Goal: Task Accomplishment & Management: Complete application form

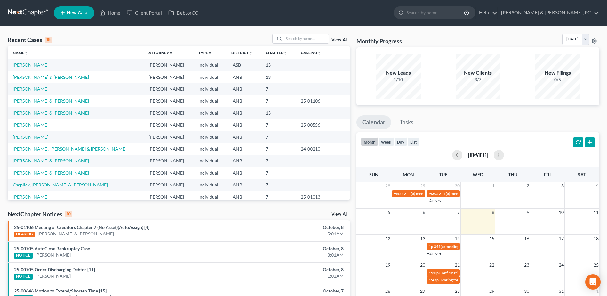
click at [27, 135] on link "[PERSON_NAME]" at bounding box center [31, 136] width 36 height 5
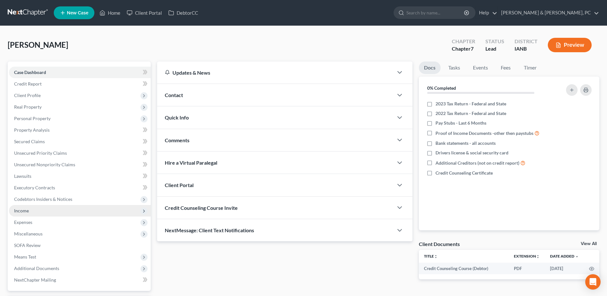
click at [30, 212] on span "Income" at bounding box center [80, 211] width 142 height 12
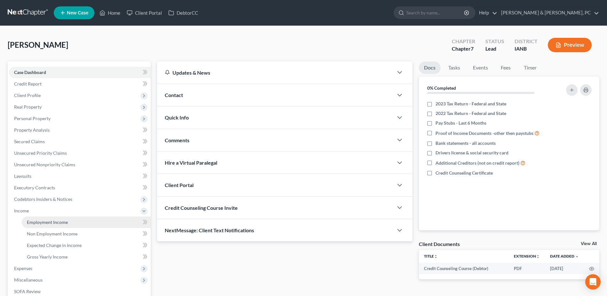
click at [36, 224] on span "Employment Income" at bounding box center [47, 221] width 41 height 5
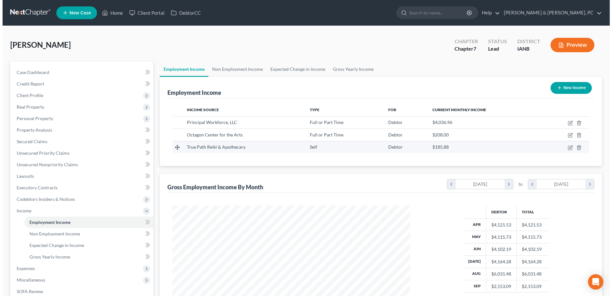
scroll to position [119, 250]
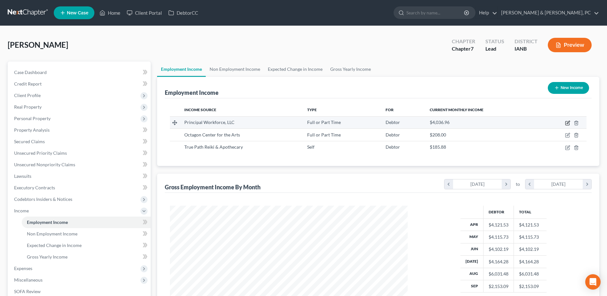
click at [567, 123] on icon "button" at bounding box center [568, 122] width 5 height 5
select select "0"
select select "16"
select select "2"
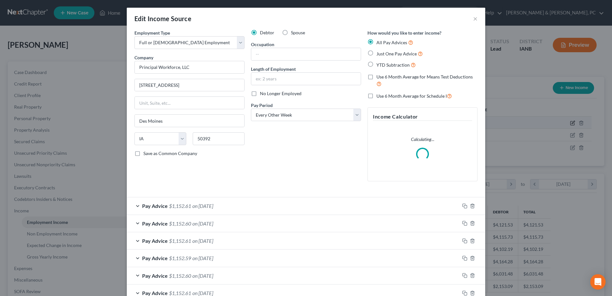
scroll to position [120, 253]
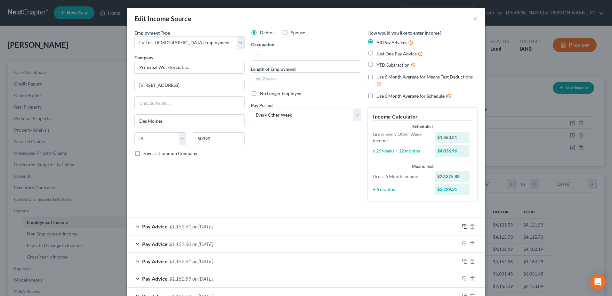
click at [464, 227] on rect "button" at bounding box center [465, 227] width 3 height 3
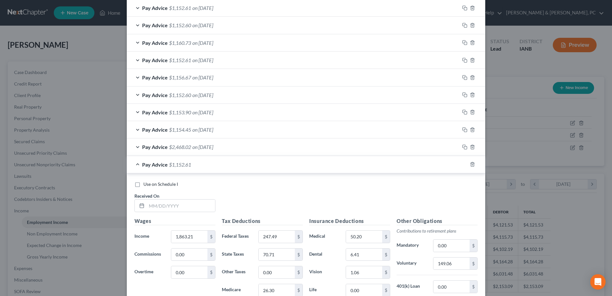
scroll to position [320, 0]
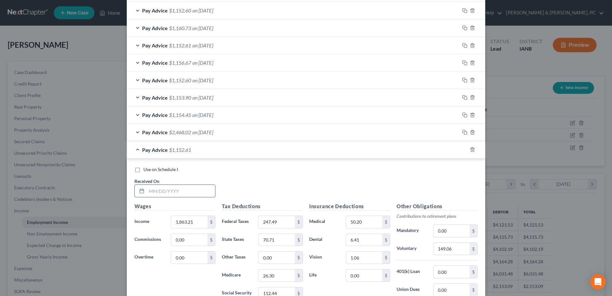
click at [177, 189] on input "text" at bounding box center [181, 191] width 69 height 12
type input "[DATE]"
click at [192, 220] on input "1,863.21" at bounding box center [189, 222] width 36 height 12
type input "1,963.21"
click at [281, 223] on input "247.49" at bounding box center [277, 222] width 36 height 12
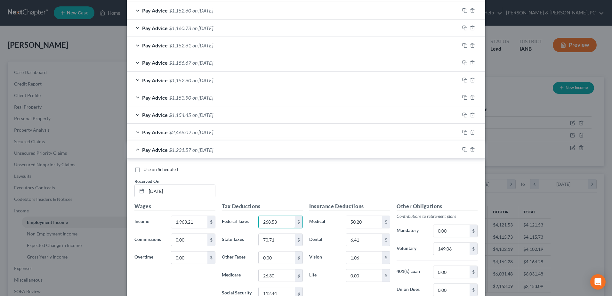
type input "268.53"
click at [279, 232] on div "Tax Deductions Federal Taxes 268.53 $ State Taxes 70.71 $ Other Taxes 0.00 $ Me…" at bounding box center [262, 253] width 87 height 102
click at [278, 234] on input "70.71" at bounding box center [277, 240] width 36 height 12
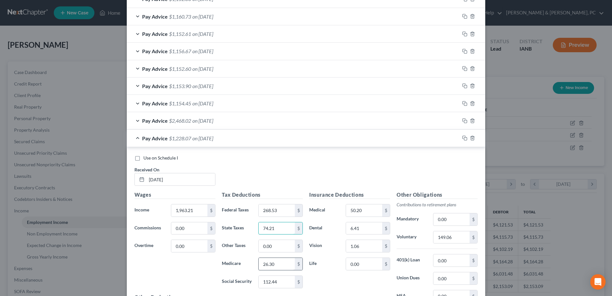
scroll to position [352, 0]
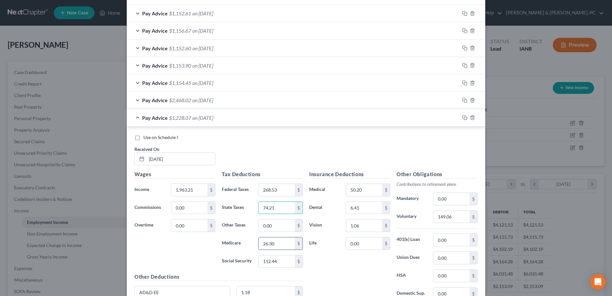
type input "74.21"
click at [288, 243] on input "26.30" at bounding box center [277, 243] width 36 height 12
type input "27.74"
click at [283, 259] on input "112.44" at bounding box center [277, 261] width 36 height 12
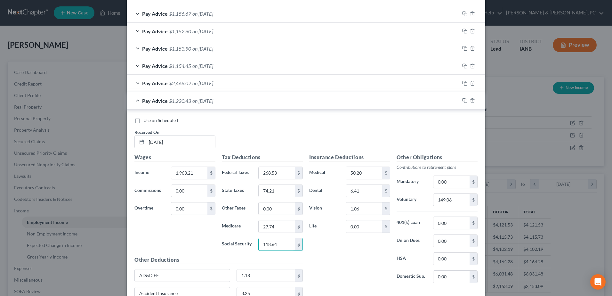
scroll to position [384, 0]
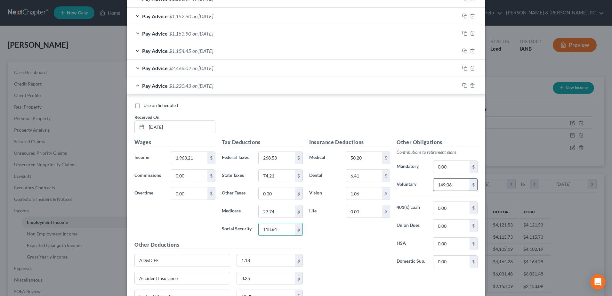
type input "118.64"
click at [456, 187] on input "149.06" at bounding box center [452, 185] width 36 height 12
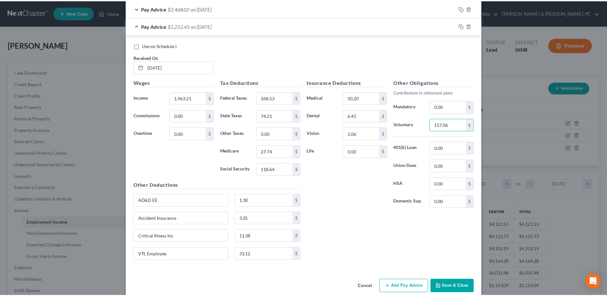
scroll to position [454, 0]
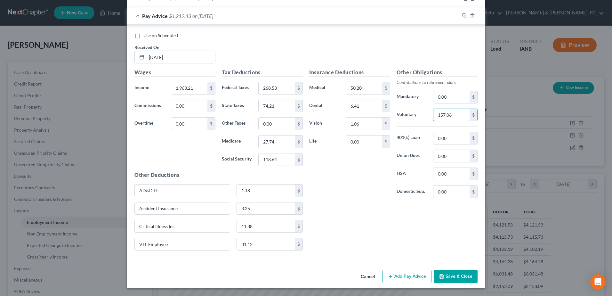
type input "157.06"
click at [454, 273] on button "Save & Close" at bounding box center [456, 276] width 44 height 13
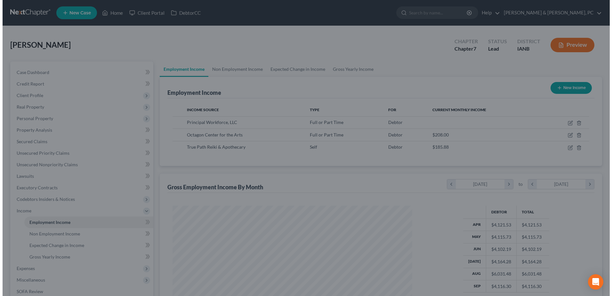
scroll to position [320101, 319970]
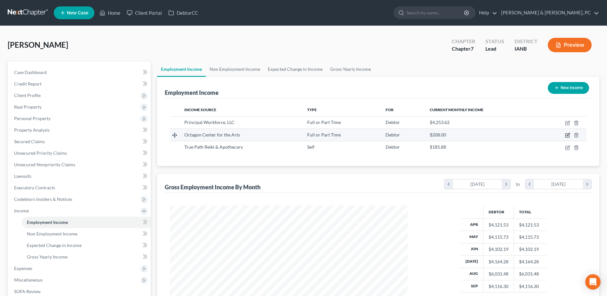
click at [566, 134] on icon "button" at bounding box center [568, 136] width 4 height 4
select select "0"
select select "16"
select select "1"
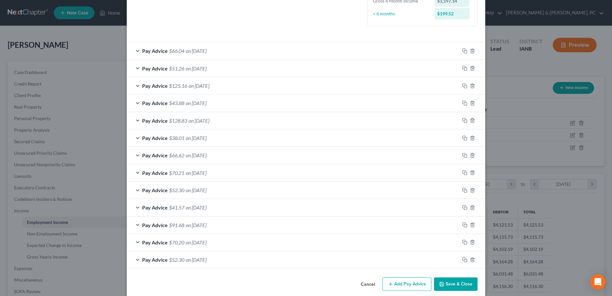
scroll to position [182, 0]
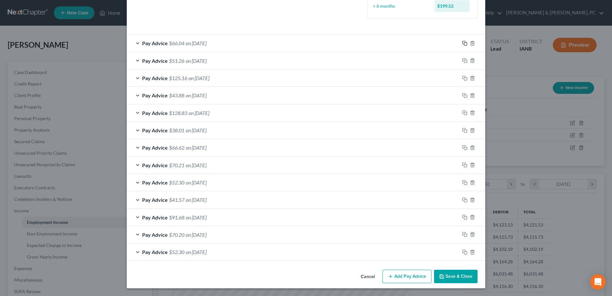
click at [462, 43] on icon "button" at bounding box center [464, 43] width 5 height 5
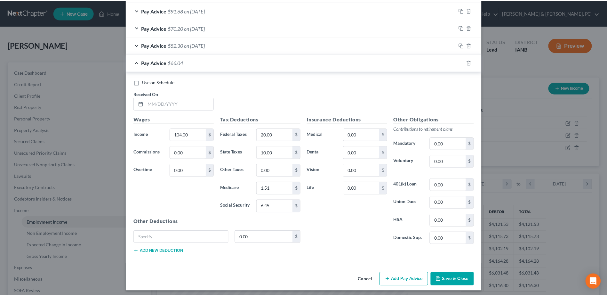
scroll to position [392, 0]
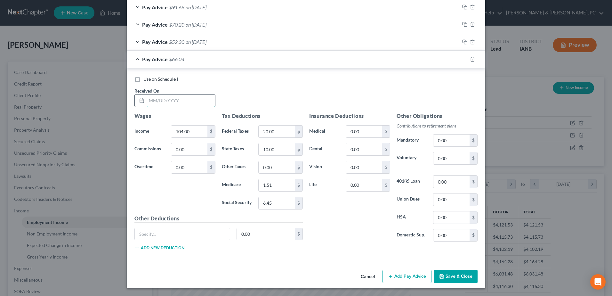
click at [178, 99] on input "text" at bounding box center [181, 100] width 69 height 12
type input "09/30/2025"
click at [192, 135] on input "104.00" at bounding box center [189, 132] width 36 height 12
type input "72"
click at [280, 184] on input "1.51" at bounding box center [277, 185] width 36 height 12
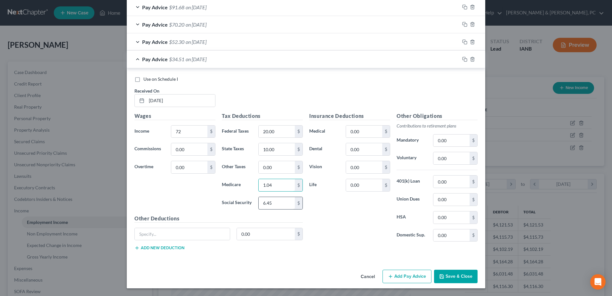
type input "1.04"
click at [286, 198] on input "6.45" at bounding box center [277, 203] width 36 height 12
type input "4.46"
click at [462, 283] on button "Save & Close" at bounding box center [456, 276] width 44 height 13
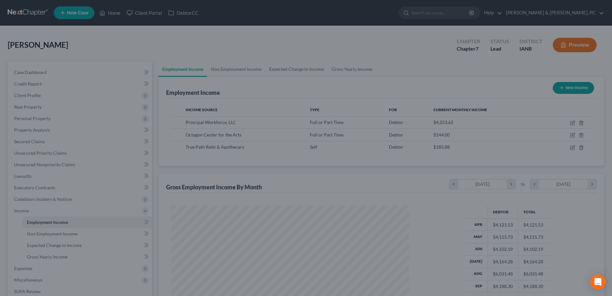
scroll to position [320101, 319970]
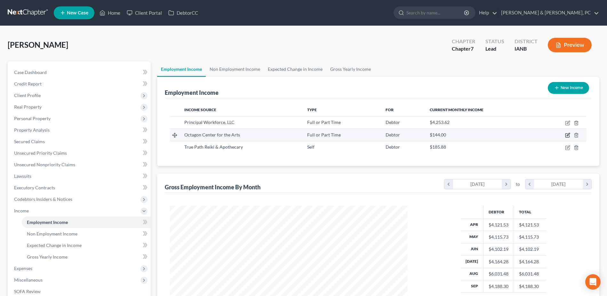
click at [567, 137] on icon "button" at bounding box center [568, 135] width 5 height 5
select select "0"
select select "16"
select select "1"
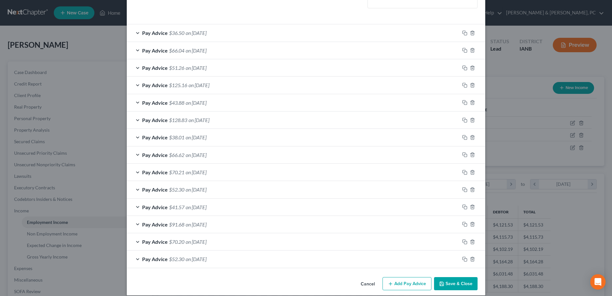
scroll to position [180, 0]
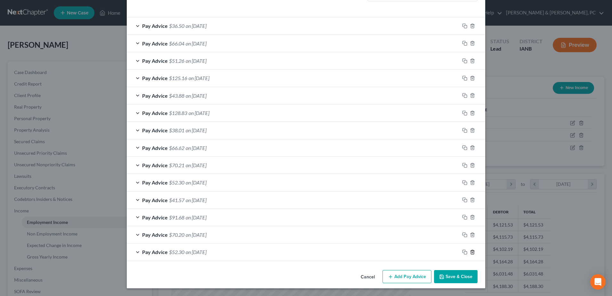
click at [471, 254] on icon "button" at bounding box center [472, 251] width 5 height 5
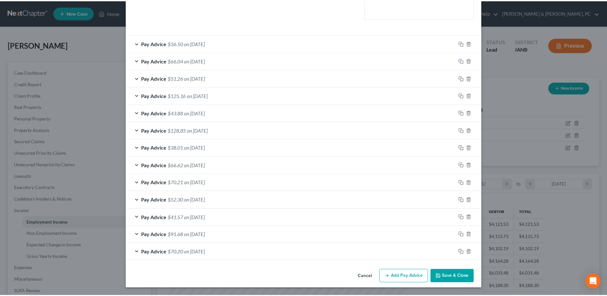
scroll to position [145, 0]
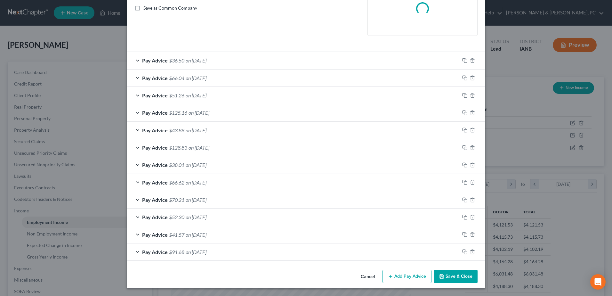
click at [464, 279] on button "Save & Close" at bounding box center [456, 276] width 44 height 13
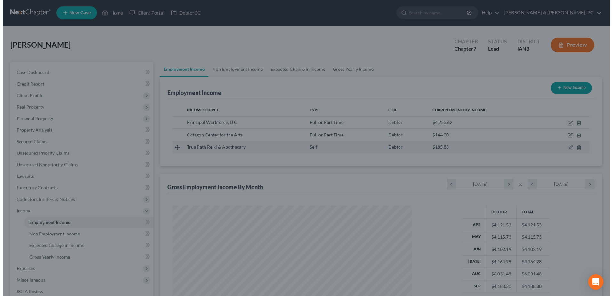
scroll to position [320101, 319970]
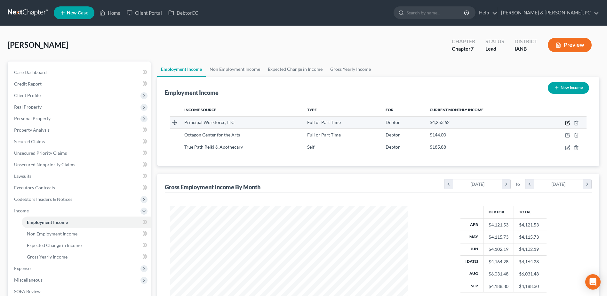
click at [571, 125] on icon "button" at bounding box center [568, 122] width 5 height 5
select select "0"
select select "16"
select select "2"
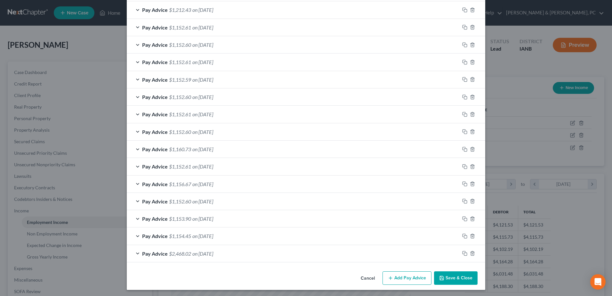
scroll to position [198, 0]
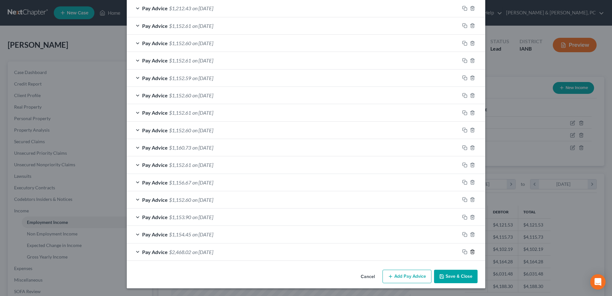
click at [471, 252] on icon "button" at bounding box center [472, 251] width 5 height 5
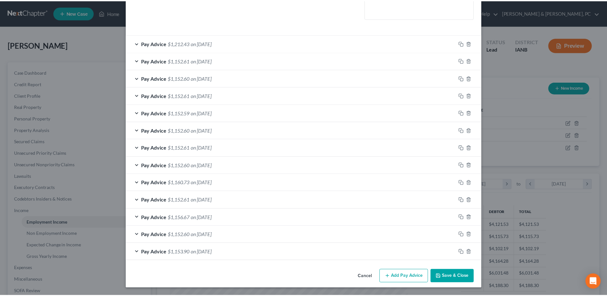
scroll to position [163, 0]
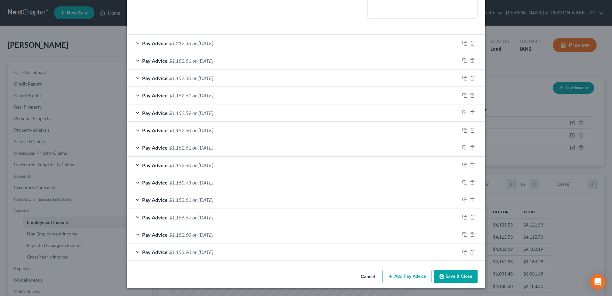
click at [460, 270] on button "Save & Close" at bounding box center [456, 276] width 44 height 13
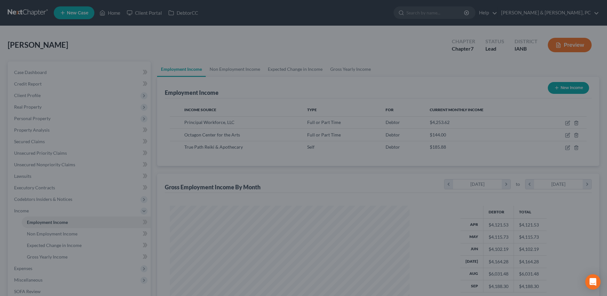
scroll to position [320101, 319970]
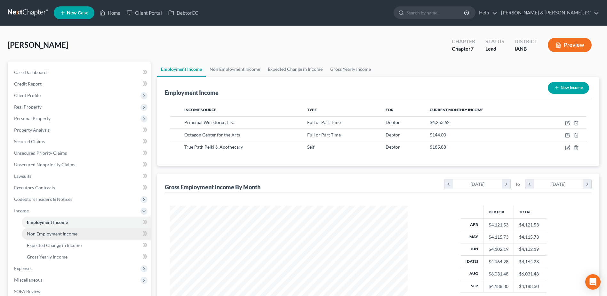
click at [69, 237] on link "Non Employment Income" at bounding box center [86, 234] width 129 height 12
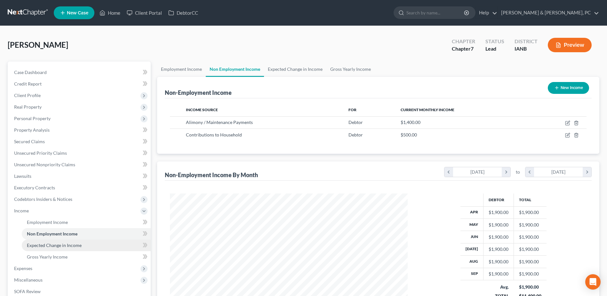
click at [67, 243] on span "Expected Change in Income" at bounding box center [54, 244] width 55 height 5
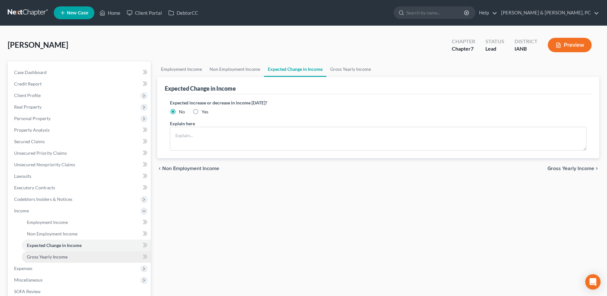
click at [65, 252] on link "Gross Yearly Income" at bounding box center [86, 257] width 129 height 12
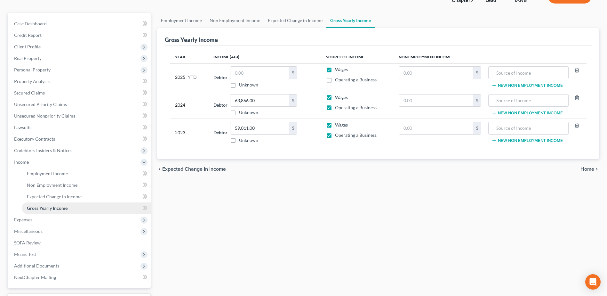
scroll to position [64, 0]
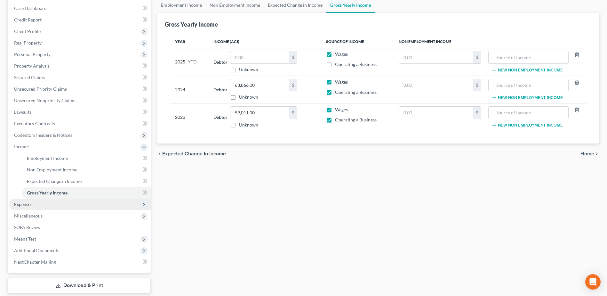
click at [37, 206] on span "Expenses" at bounding box center [80, 205] width 142 height 12
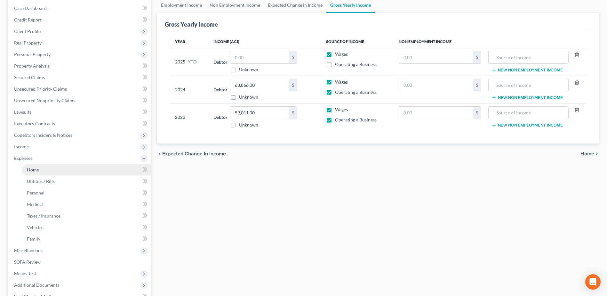
click at [38, 168] on span "Home" at bounding box center [33, 169] width 12 height 5
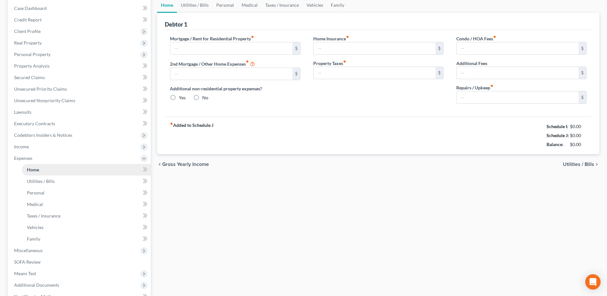
scroll to position [3, 0]
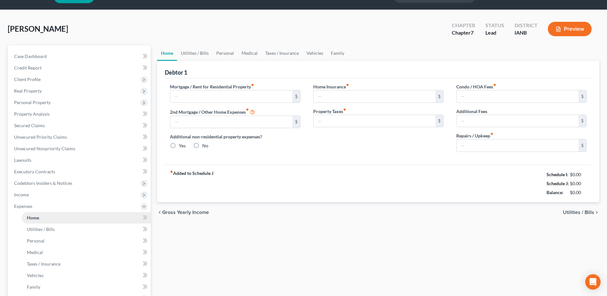
type input "0.00"
radio input "true"
type input "0.00"
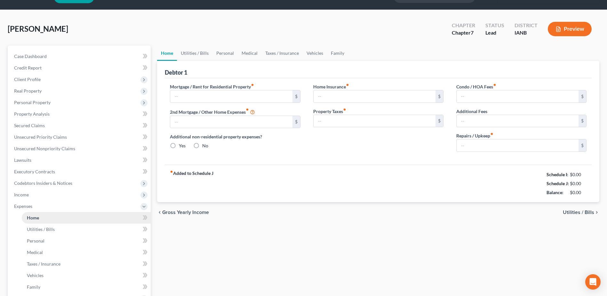
type input "0.00"
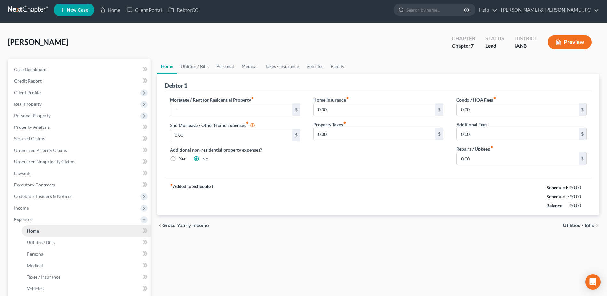
scroll to position [0, 0]
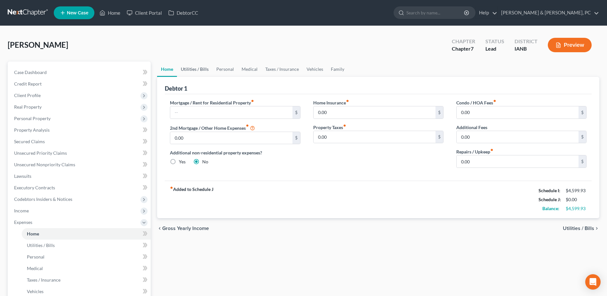
click at [206, 71] on link "Utilities / Bills" at bounding box center [195, 68] width 36 height 15
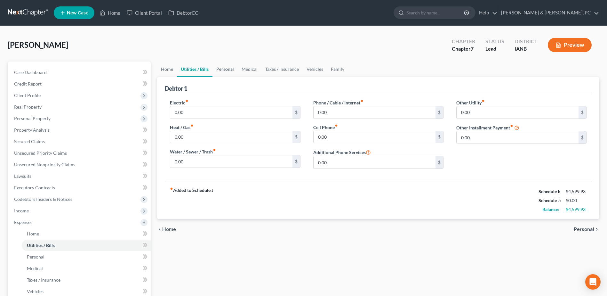
click at [237, 65] on link "Personal" at bounding box center [225, 68] width 25 height 15
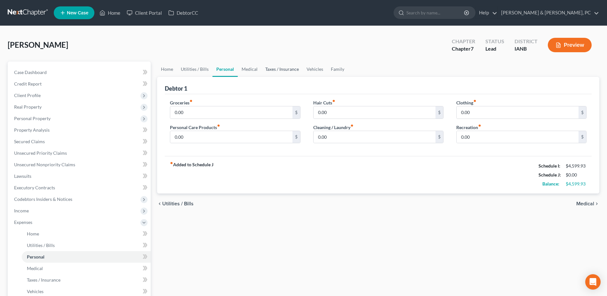
click at [274, 66] on link "Taxes / Insurance" at bounding box center [282, 68] width 41 height 15
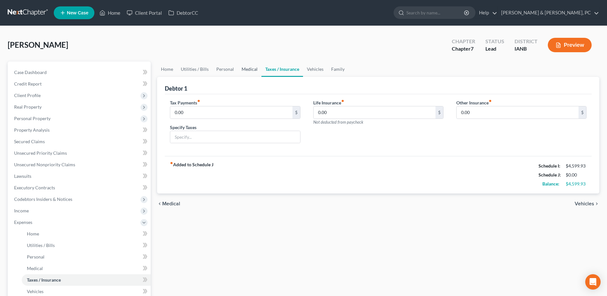
click at [254, 68] on link "Medical" at bounding box center [250, 68] width 24 height 15
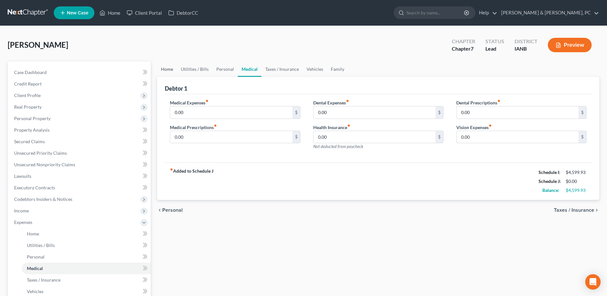
click at [172, 71] on link "Home" at bounding box center [167, 68] width 20 height 15
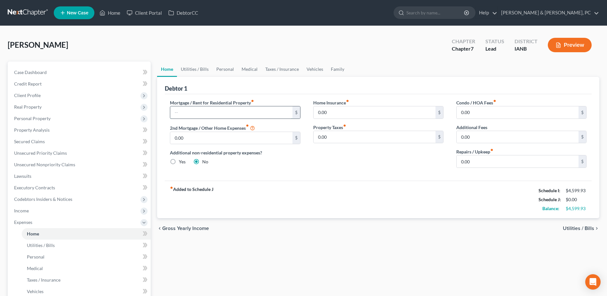
click at [208, 117] on input "text" at bounding box center [231, 112] width 122 height 12
type input "300"
type input "3"
click at [208, 117] on input "300" at bounding box center [231, 112] width 122 height 12
type input "1,130"
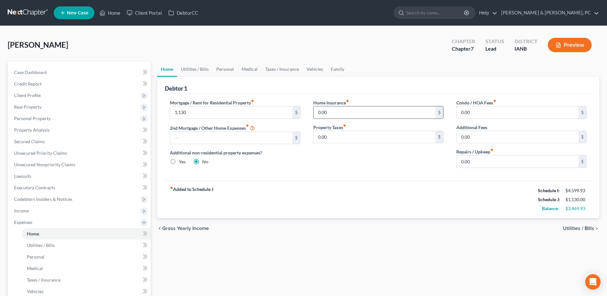
click at [347, 113] on input "0.00" at bounding box center [375, 112] width 122 height 12
type input "169"
click at [320, 138] on input "0.00" at bounding box center [375, 137] width 122 height 12
type input "257"
click at [368, 181] on div "fiber_manual_record Added to Schedule J Schedule I: $4,599.93 Schedule J: $1,55…" at bounding box center [378, 199] width 427 height 37
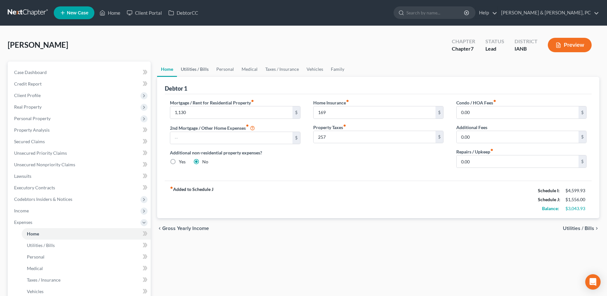
click at [191, 69] on link "Utilities / Bills" at bounding box center [195, 68] width 36 height 15
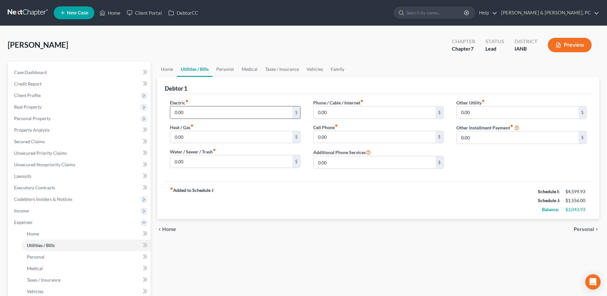
click at [198, 110] on input "0.00" at bounding box center [231, 112] width 122 height 12
type input "350"
type input "60.00"
type input "35"
type input "230"
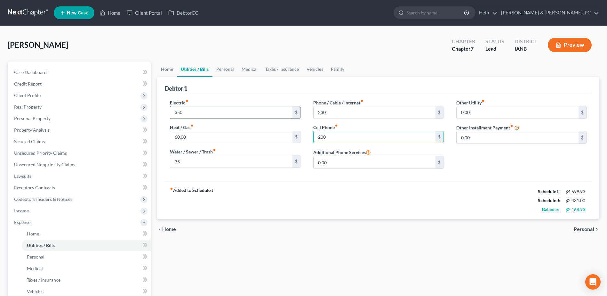
type input "200"
click at [221, 69] on link "Personal" at bounding box center [225, 68] width 25 height 15
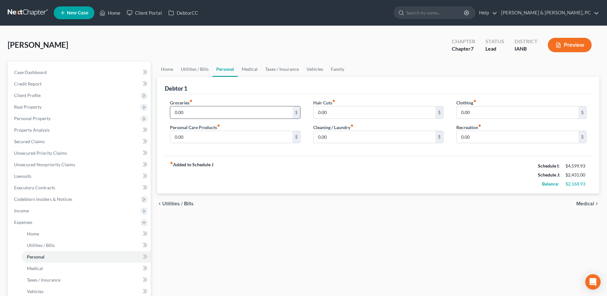
click at [208, 116] on input "0.00" at bounding box center [231, 112] width 122 height 12
type input "500"
type input "40"
type input "0"
type input "20"
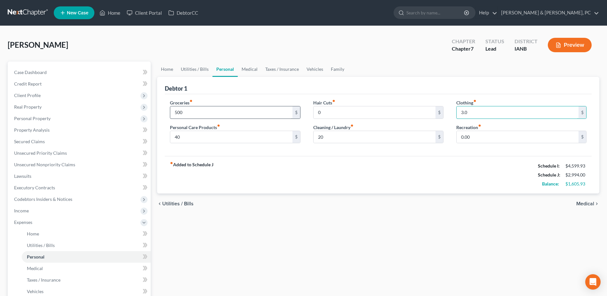
type input "3.0"
type input "30"
click at [483, 110] on input "3.0" at bounding box center [518, 112] width 122 height 12
type input "30"
click at [243, 65] on link "Medical" at bounding box center [250, 68] width 24 height 15
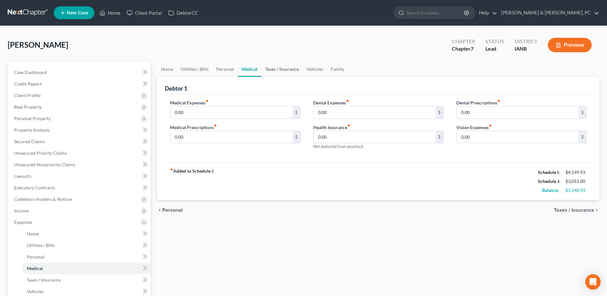
click at [269, 71] on link "Taxes / Insurance" at bounding box center [282, 68] width 41 height 15
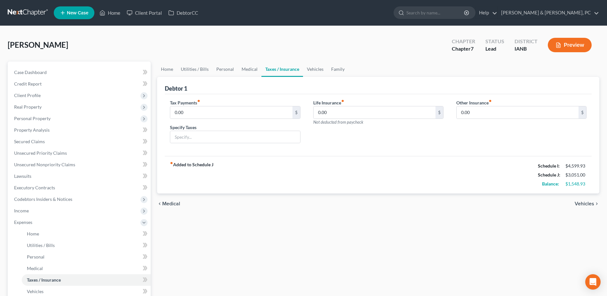
click at [237, 105] on div "Tax Payments fiber_manual_record 0.00 $" at bounding box center [235, 109] width 130 height 20
click at [237, 113] on input "0.00" at bounding box center [231, 112] width 122 height 12
type input "110.53"
click at [365, 119] on div "Life Insurance fiber_manual_record 269 $ Not deducted from paycheck" at bounding box center [378, 112] width 130 height 26
click at [366, 114] on input "269" at bounding box center [375, 112] width 122 height 12
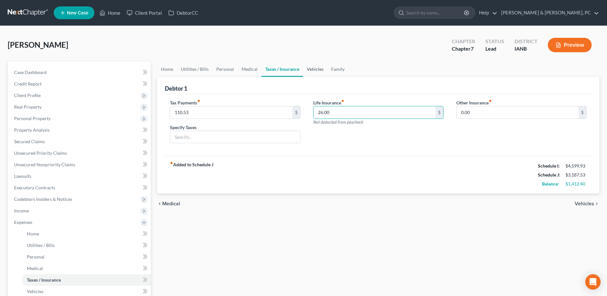
type input "26.00"
click at [317, 69] on link "Vehicles" at bounding box center [315, 68] width 24 height 15
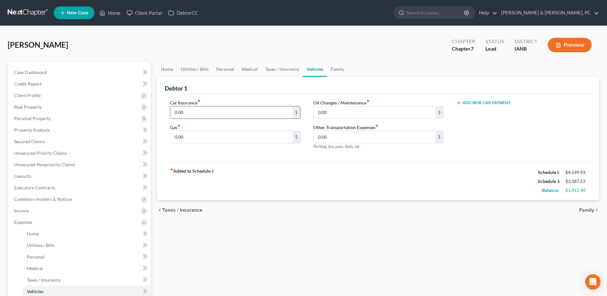
click at [256, 111] on input "0.00" at bounding box center [231, 112] width 122 height 12
type input "73"
type input "100"
type input "40"
click at [333, 69] on link "Family" at bounding box center [337, 68] width 21 height 15
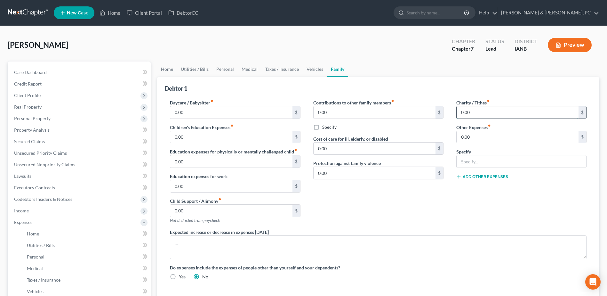
click at [495, 107] on input "0.00" at bounding box center [518, 112] width 122 height 12
type input "30.00"
click at [221, 65] on link "Personal" at bounding box center [225, 68] width 25 height 15
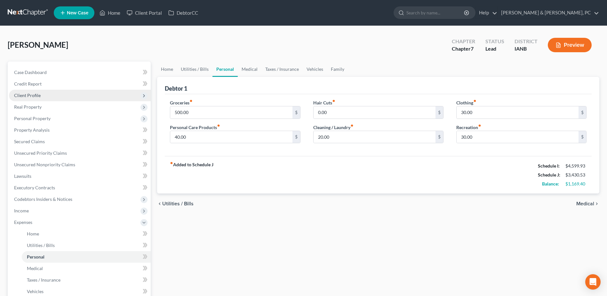
click at [37, 97] on span "Client Profile" at bounding box center [27, 95] width 27 height 5
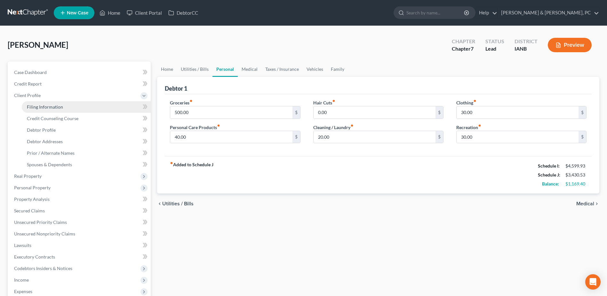
click at [39, 107] on span "Filing Information" at bounding box center [45, 106] width 36 height 5
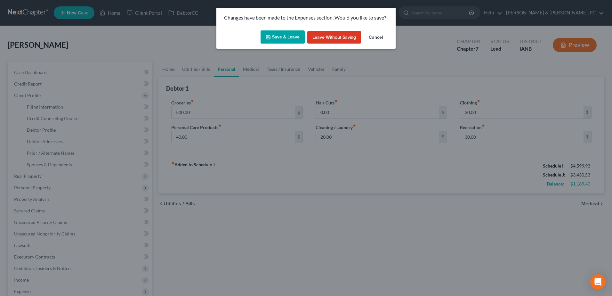
click at [293, 33] on button "Save & Leave" at bounding box center [283, 36] width 44 height 13
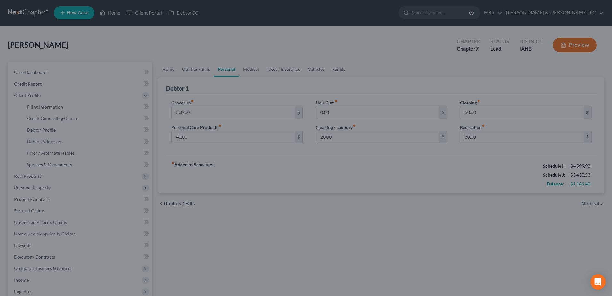
select select "1"
select select "0"
select select "16"
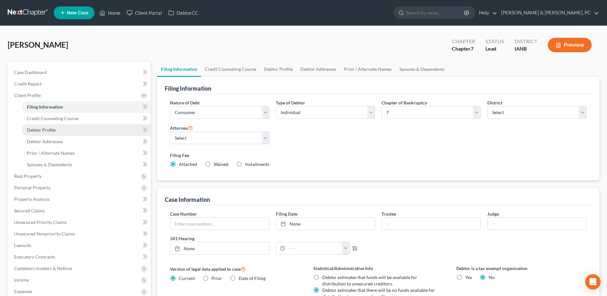
click at [57, 129] on link "Debtor Profile" at bounding box center [86, 130] width 129 height 12
select select "3"
select select "0"
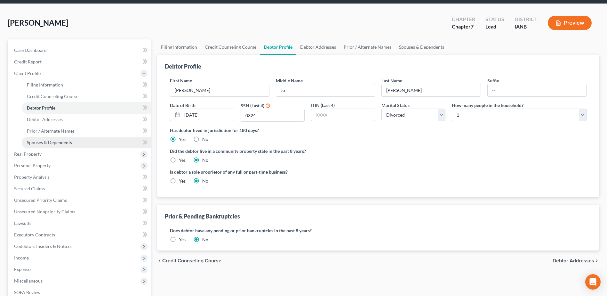
scroll to position [96, 0]
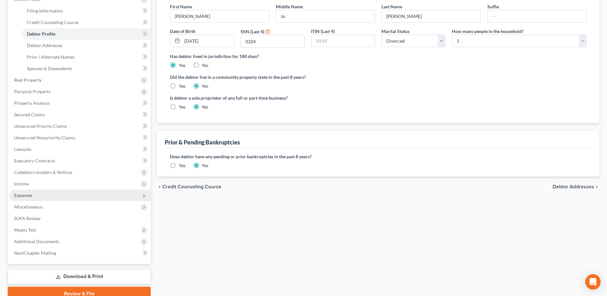
click at [38, 196] on span "Expenses" at bounding box center [80, 196] width 142 height 12
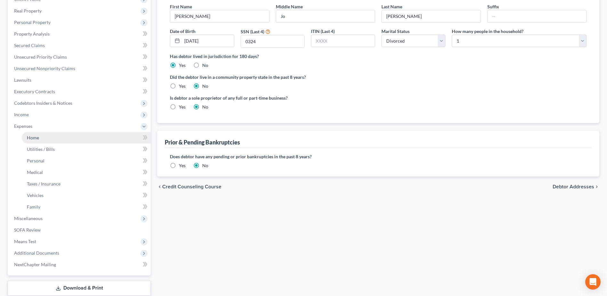
click at [40, 137] on link "Home" at bounding box center [86, 138] width 129 height 12
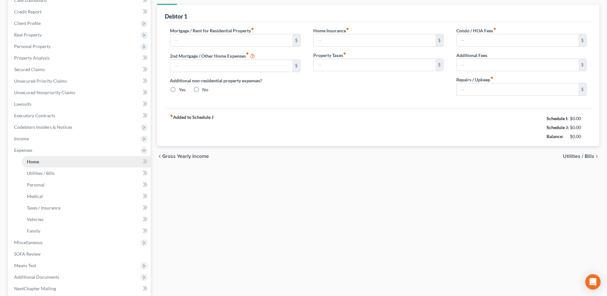
type input "1,130.00"
radio input "true"
type input "169.00"
type input "257.00"
type input "0.00"
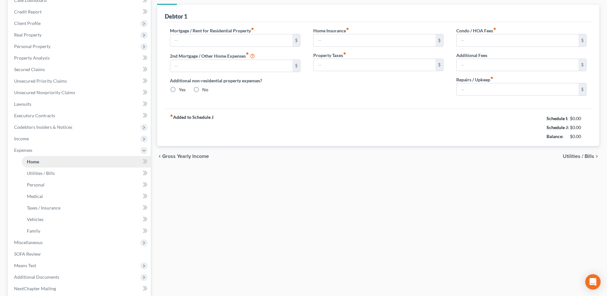
type input "0.00"
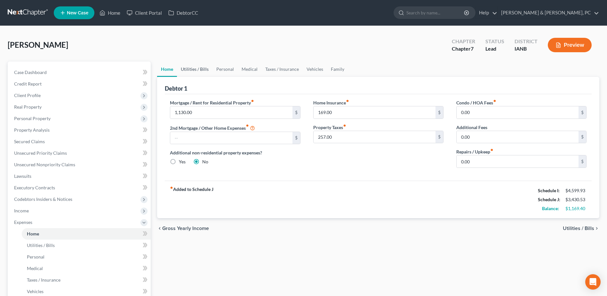
click at [206, 71] on link "Utilities / Bills" at bounding box center [195, 68] width 36 height 15
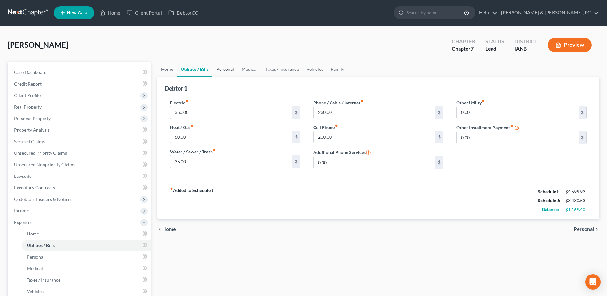
click at [227, 70] on link "Personal" at bounding box center [225, 68] width 25 height 15
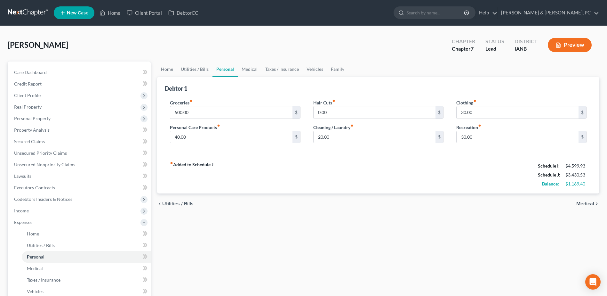
click at [407, 192] on div "fiber_manual_record Added to Schedule J Schedule I: $4,599.93 Schedule J: $3,43…" at bounding box center [378, 174] width 427 height 37
click at [60, 131] on link "Property Analysis" at bounding box center [80, 130] width 142 height 12
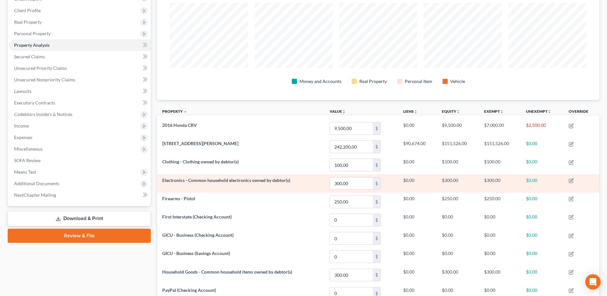
scroll to position [76, 0]
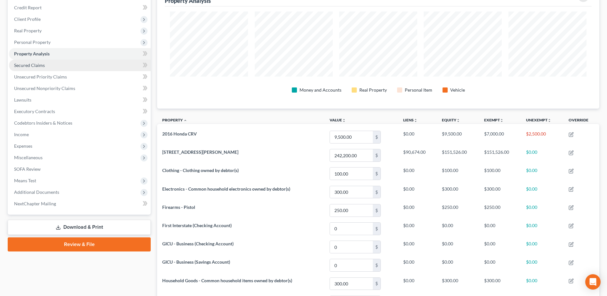
click at [55, 68] on link "Secured Claims" at bounding box center [80, 66] width 142 height 12
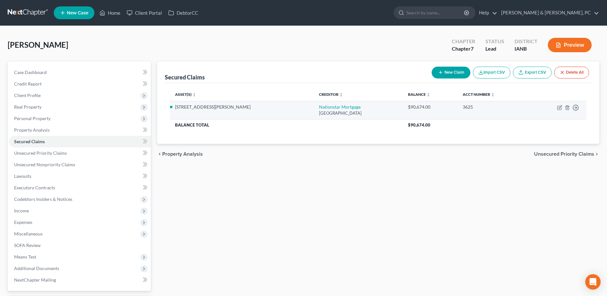
click at [556, 105] on td "Move to E Move to F Move to G Move to Notice Only" at bounding box center [558, 110] width 58 height 18
click at [557, 105] on td "Move to E Move to F Move to G Move to Notice Only" at bounding box center [558, 110] width 58 height 18
click at [558, 107] on icon "button" at bounding box center [560, 108] width 4 height 4
select select "45"
select select "0"
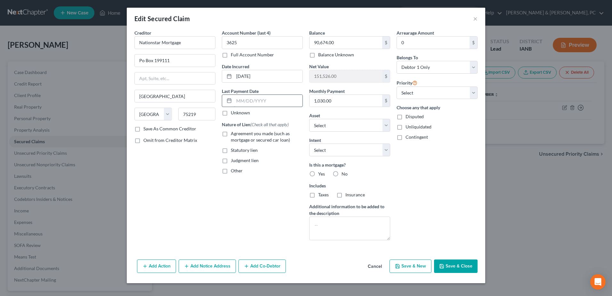
click at [241, 104] on input "text" at bounding box center [268, 101] width 69 height 12
type input "10/01/2025"
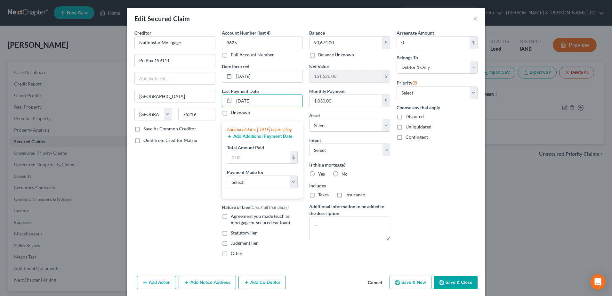
click at [258, 139] on button "Add Additional Payment Date" at bounding box center [260, 136] width 66 height 5
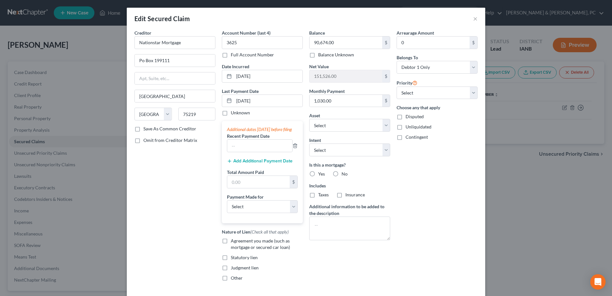
click at [247, 164] on button "Add Additional Payment Date" at bounding box center [260, 161] width 66 height 5
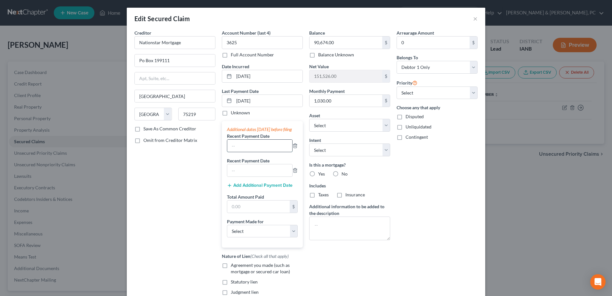
click at [245, 152] on input "text" at bounding box center [259, 146] width 65 height 12
type input "09/01/2025"
click at [255, 176] on input "text" at bounding box center [259, 170] width 65 height 12
type input "[DATE]"
click at [248, 213] on input "text" at bounding box center [258, 206] width 62 height 12
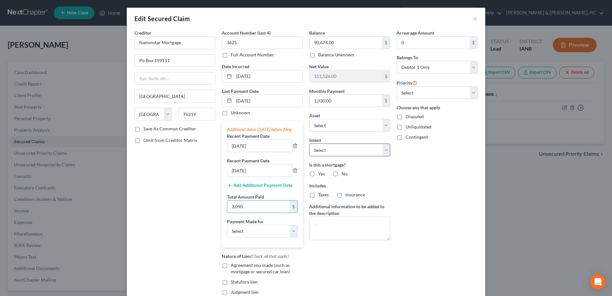
type input "3,090"
click at [340, 154] on select "Select Surrender Redeem Reaffirm Avoid Other" at bounding box center [349, 149] width 81 height 13
select select "2"
click at [309, 143] on select "Select Surrender Redeem Reaffirm Avoid Other" at bounding box center [349, 149] width 81 height 13
click at [318, 172] on span "Yes" at bounding box center [321, 173] width 7 height 5
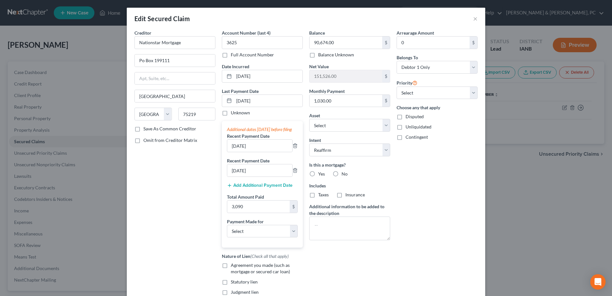
click at [321, 172] on input "Yes" at bounding box center [323, 173] width 4 height 4
radio input "true"
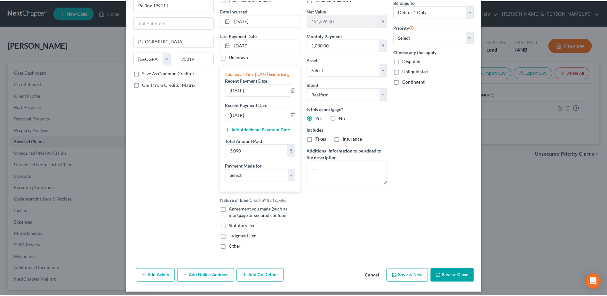
scroll to position [64, 0]
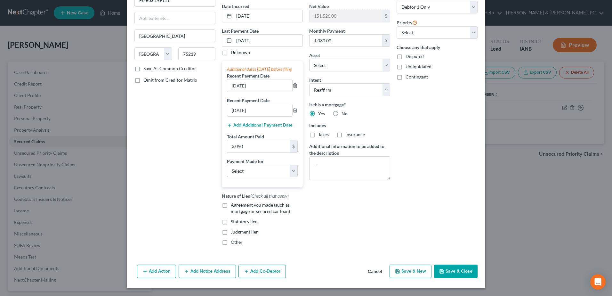
click at [456, 270] on button "Save & Close" at bounding box center [456, 271] width 44 height 13
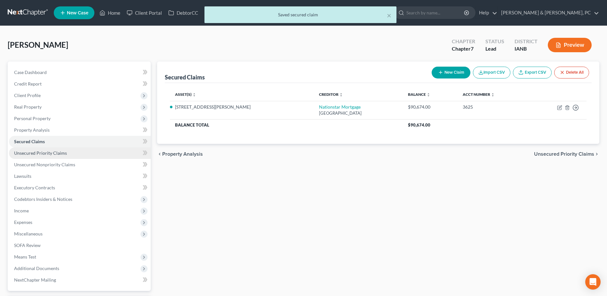
click at [64, 153] on span "Unsecured Priority Claims" at bounding box center [40, 152] width 53 height 5
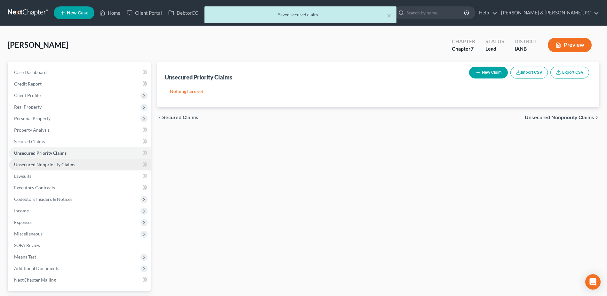
click at [74, 163] on link "Unsecured Nonpriority Claims" at bounding box center [80, 165] width 142 height 12
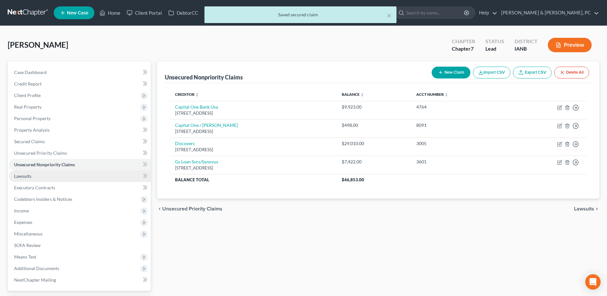
click at [74, 175] on link "Lawsuits" at bounding box center [80, 176] width 142 height 12
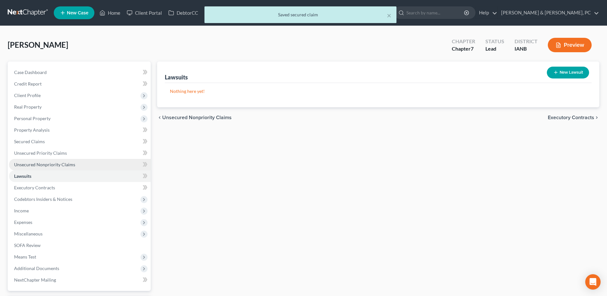
click at [81, 159] on link "Unsecured Nonpriority Claims" at bounding box center [80, 165] width 142 height 12
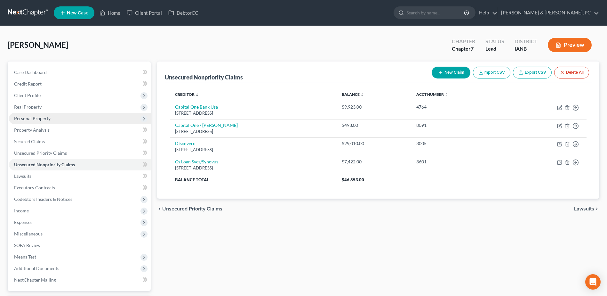
click at [53, 120] on span "Personal Property" at bounding box center [80, 119] width 142 height 12
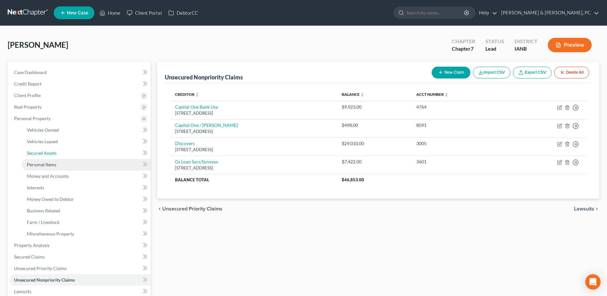
click at [49, 156] on link "Secured Assets" at bounding box center [86, 153] width 129 height 12
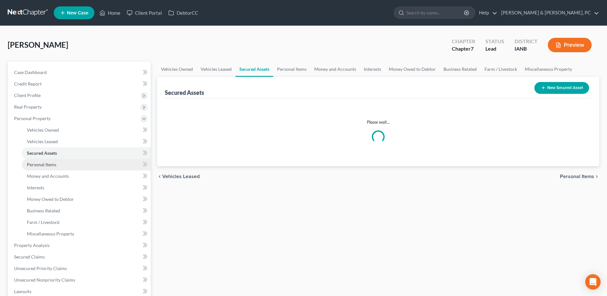
click at [48, 161] on link "Personal Items" at bounding box center [86, 165] width 129 height 12
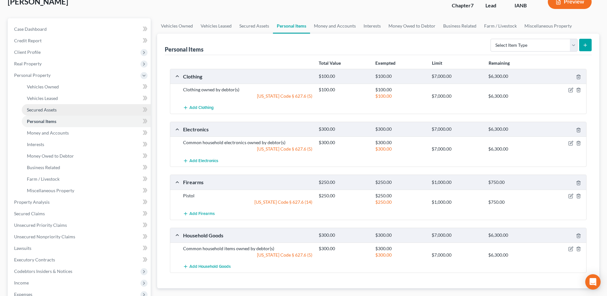
scroll to position [32, 0]
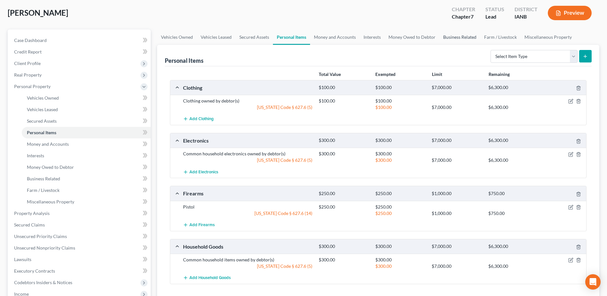
click at [469, 41] on link "Business Related" at bounding box center [460, 36] width 41 height 15
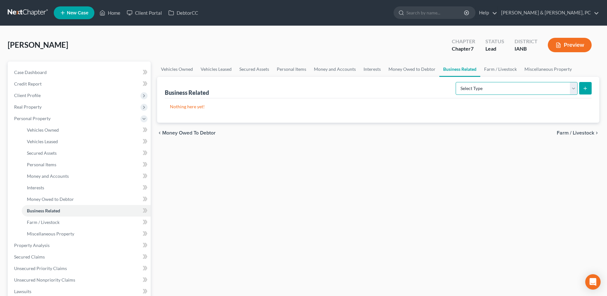
click at [494, 92] on select "Select Type Customer Lists (A/B: 43) Franchises (A/B: 27) Inventory (A/B: 41) L…" at bounding box center [517, 88] width 122 height 13
click at [456, 82] on select "Select Type Customer Lists (A/B: 43) Franchises (A/B: 27) Inventory (A/B: 41) L…" at bounding box center [517, 88] width 122 height 13
click at [583, 84] on button "submit" at bounding box center [586, 88] width 12 height 12
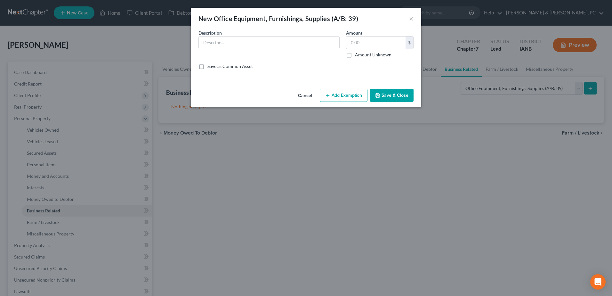
click at [311, 94] on button "Cancel" at bounding box center [305, 95] width 24 height 13
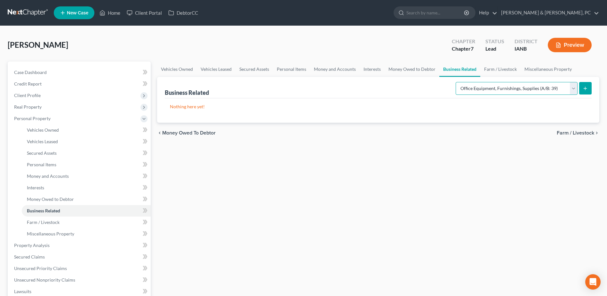
click at [496, 85] on select "Select Type Customer Lists (A/B: 43) Franchises (A/B: 27) Inventory (A/B: 41) L…" at bounding box center [517, 88] width 122 height 13
select select "inventory"
click at [456, 82] on select "Select Type Customer Lists (A/B: 43) Franchises (A/B: 27) Inventory (A/B: 41) L…" at bounding box center [517, 88] width 122 height 13
click at [584, 87] on icon "submit" at bounding box center [585, 88] width 5 height 5
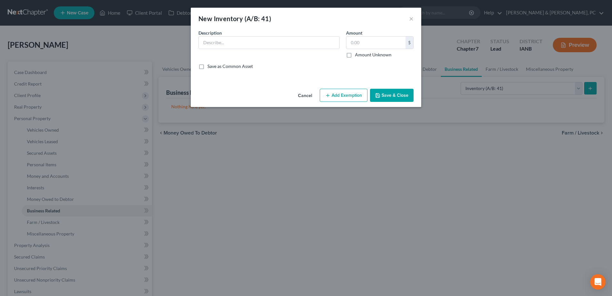
click at [309, 92] on button "Cancel" at bounding box center [305, 95] width 24 height 13
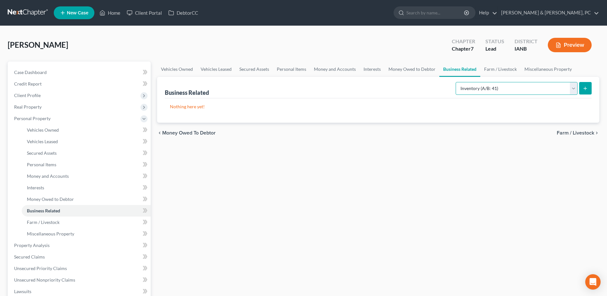
click at [512, 85] on select "Select Type Customer Lists (A/B: 43) Franchises (A/B: 27) Inventory (A/B: 41) L…" at bounding box center [517, 88] width 122 height 13
click at [273, 65] on link "Personal Items" at bounding box center [291, 68] width 37 height 15
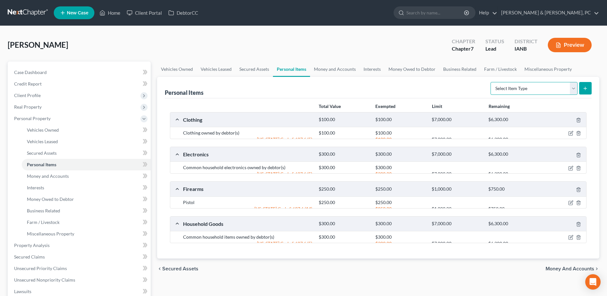
click at [513, 87] on select "Select Item Type Clothing (A/B: 11) Collectibles Of Value (A/B: 8) Electronics …" at bounding box center [534, 88] width 87 height 13
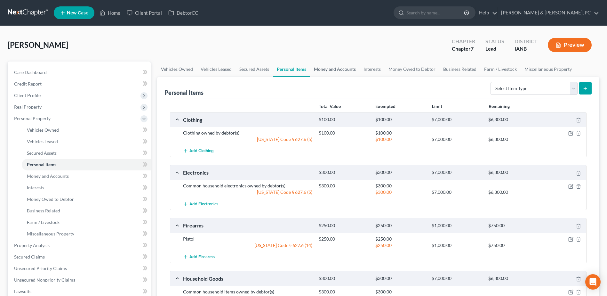
click at [344, 69] on link "Money and Accounts" at bounding box center [335, 68] width 50 height 15
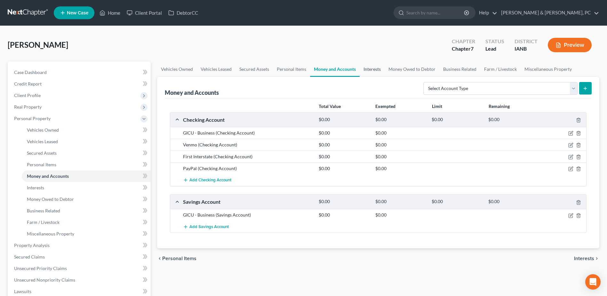
click at [372, 72] on link "Interests" at bounding box center [372, 68] width 25 height 15
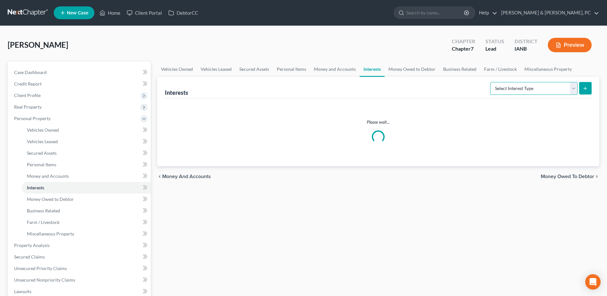
click at [514, 87] on select "Select Interest Type 401K (A/B: 21) Annuity (A/B: 23) Bond (A/B: 18) Education …" at bounding box center [534, 88] width 87 height 13
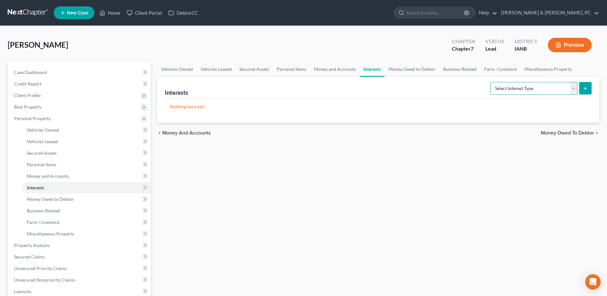
click at [511, 84] on select "Select Interest Type 401K (A/B: 21) Annuity (A/B: 23) Bond (A/B: 18) Education …" at bounding box center [534, 88] width 87 height 13
drag, startPoint x: 425, startPoint y: 71, endPoint x: 430, endPoint y: 69, distance: 5.4
click at [425, 71] on link "Money Owed to Debtor" at bounding box center [412, 68] width 55 height 15
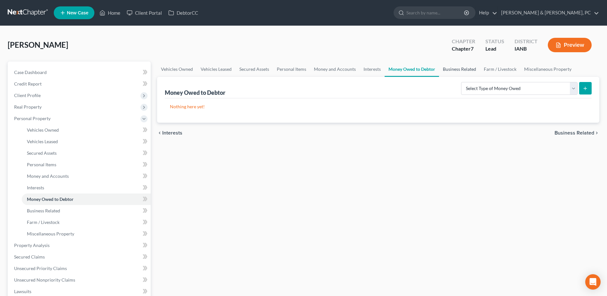
click at [472, 72] on link "Business Related" at bounding box center [459, 68] width 41 height 15
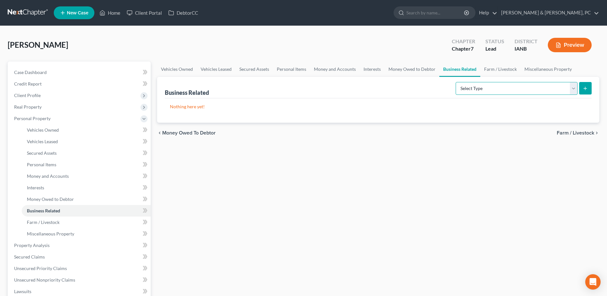
click at [511, 84] on select "Select Type Customer Lists (A/B: 43) Franchises (A/B: 27) Inventory (A/B: 41) L…" at bounding box center [517, 88] width 122 height 13
click at [490, 87] on select "Select Type Customer Lists (A/B: 43) Franchises (A/B: 27) Inventory (A/B: 41) L…" at bounding box center [517, 88] width 122 height 13
select select "inventory"
click at [456, 82] on select "Select Type Customer Lists (A/B: 43) Franchises (A/B: 27) Inventory (A/B: 41) L…" at bounding box center [517, 88] width 122 height 13
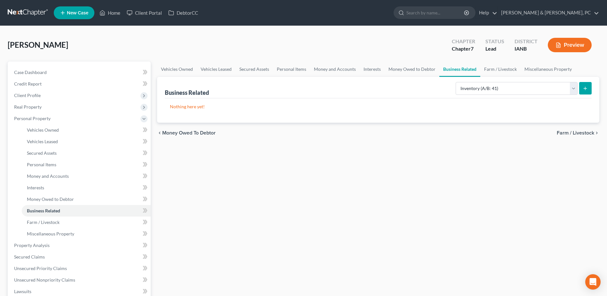
click at [591, 84] on button "submit" at bounding box center [586, 88] width 12 height 12
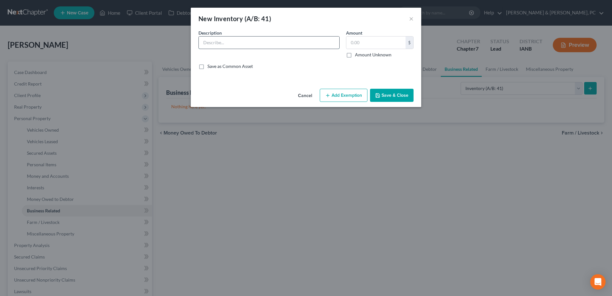
paste input "Business merchandise and supplies, including laptop, tarot decks, crystals, can…"
type input "Business merchandise and supplies, including laptop, tarot decks, crystals, can…"
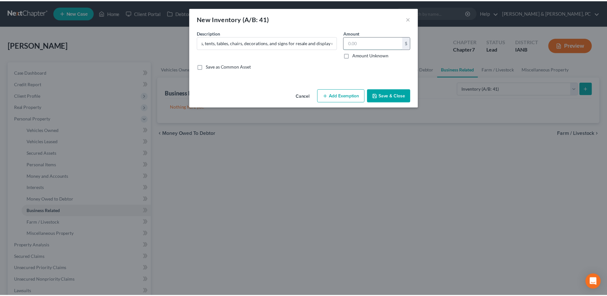
scroll to position [0, 0]
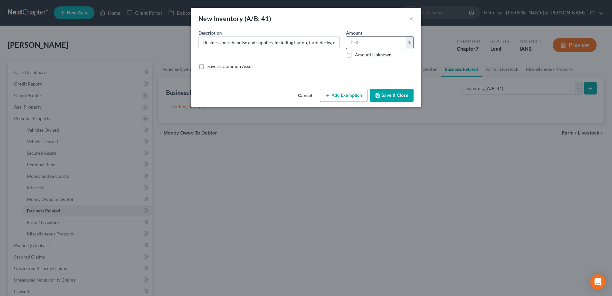
click at [365, 46] on input "text" at bounding box center [375, 43] width 59 height 12
type input "1,300"
click at [388, 95] on button "Save & Close" at bounding box center [392, 95] width 44 height 13
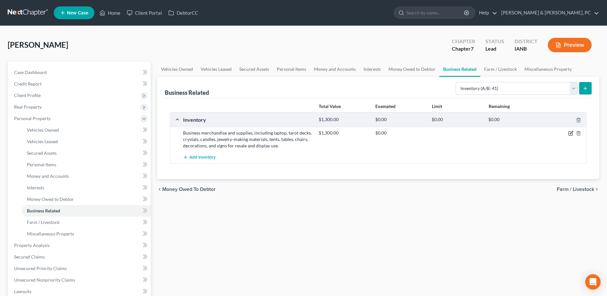
click at [573, 134] on icon "button" at bounding box center [571, 133] width 5 height 5
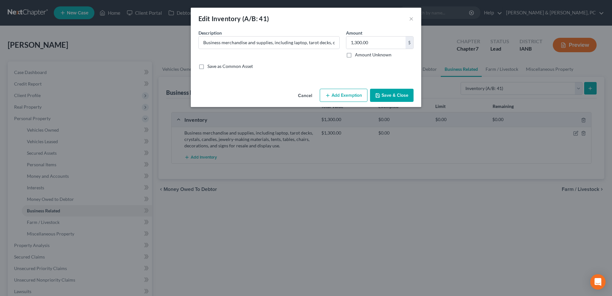
click at [354, 97] on button "Add Exemption" at bounding box center [344, 95] width 48 height 13
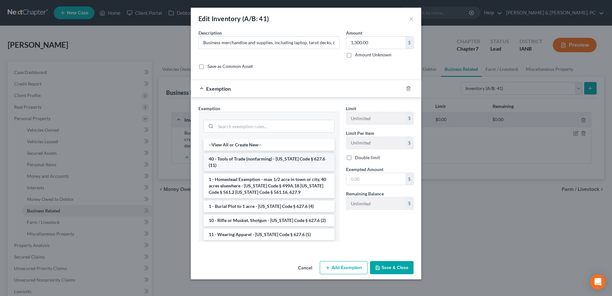
click at [302, 157] on li "40 - Tools of Trade (nonfarming) - Iowa Code § 627.6 (11)" at bounding box center [269, 162] width 131 height 18
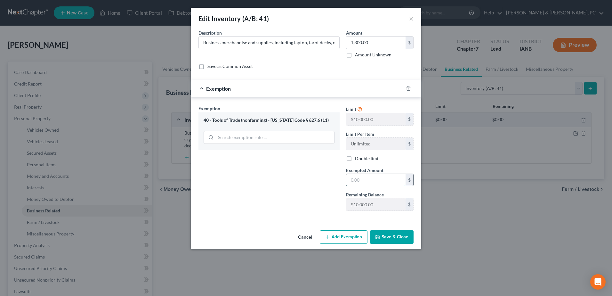
click at [383, 181] on input "text" at bounding box center [375, 180] width 59 height 12
type input "1,300"
click at [157, 231] on div "Edit Inventory (A/B: 41) × An exemption set must first be selected from the Fil…" at bounding box center [306, 148] width 612 height 296
click at [265, 195] on div "Exemption Set must be selected for CA. Exemption * 40 - Tools of Trade (nonfarm…" at bounding box center [269, 160] width 148 height 111
click at [399, 243] on button "Save & Close" at bounding box center [392, 236] width 44 height 13
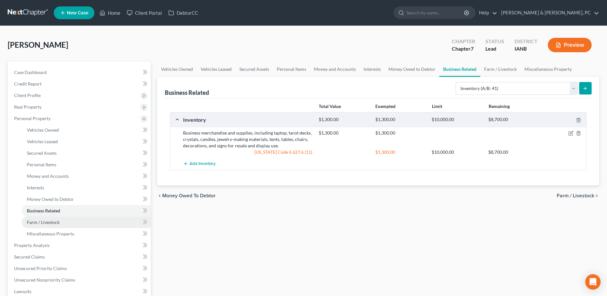
click at [47, 217] on link "Farm / Livestock" at bounding box center [86, 222] width 129 height 12
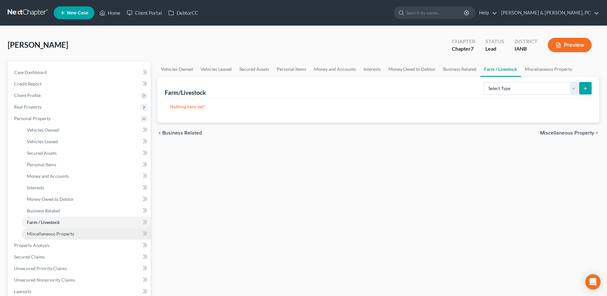
click at [52, 228] on link "Miscellaneous Property" at bounding box center [86, 234] width 129 height 12
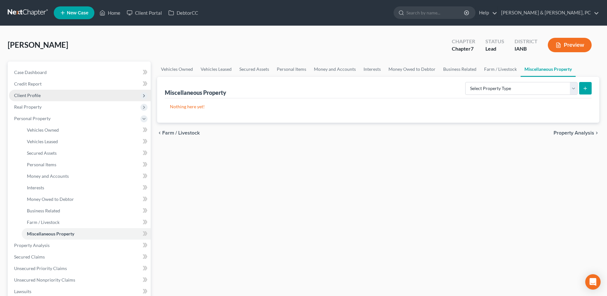
click at [34, 96] on span "Client Profile" at bounding box center [27, 95] width 27 height 5
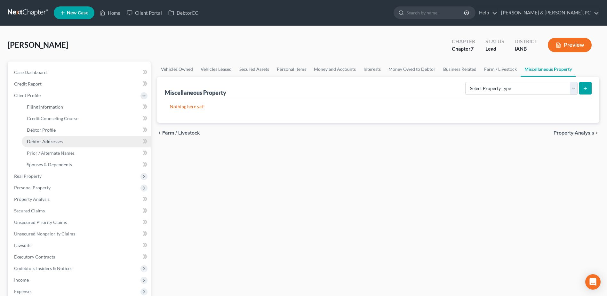
click at [48, 138] on link "Debtor Addresses" at bounding box center [86, 142] width 129 height 12
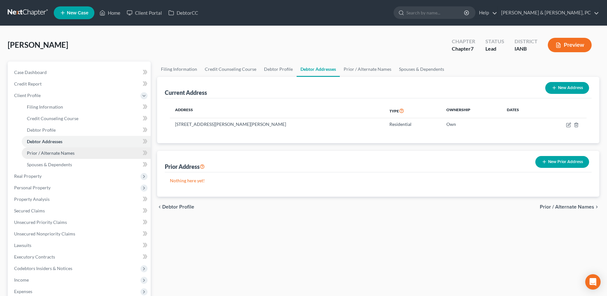
click at [44, 158] on link "Prior / Alternate Names" at bounding box center [86, 153] width 129 height 12
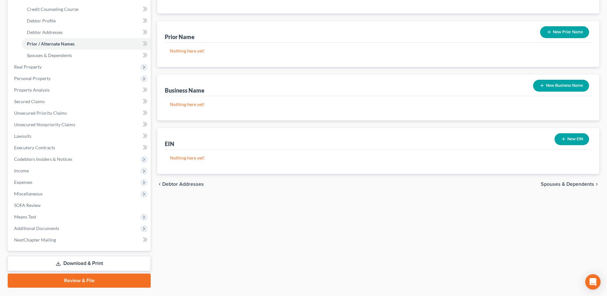
scroll to position [93, 0]
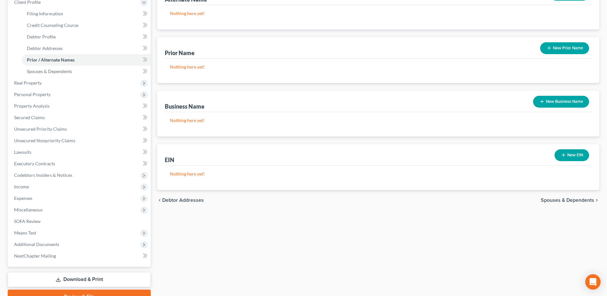
click at [581, 103] on button "New Business Name" at bounding box center [561, 102] width 56 height 12
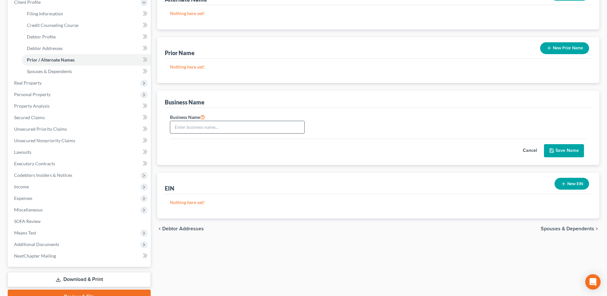
click at [270, 124] on input "text" at bounding box center [237, 127] width 134 height 12
type input "True Path Reiki & Apothecary"
click at [570, 150] on button "Save Name" at bounding box center [564, 150] width 40 height 13
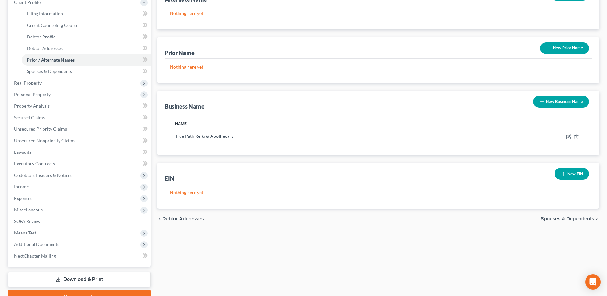
click at [581, 177] on button "New EIN" at bounding box center [572, 174] width 35 height 12
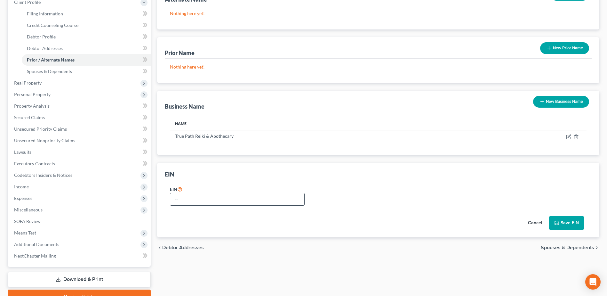
click at [189, 196] on input "text" at bounding box center [237, 199] width 134 height 12
type input "462423727"
click at [565, 225] on button "Save EIN" at bounding box center [566, 222] width 35 height 13
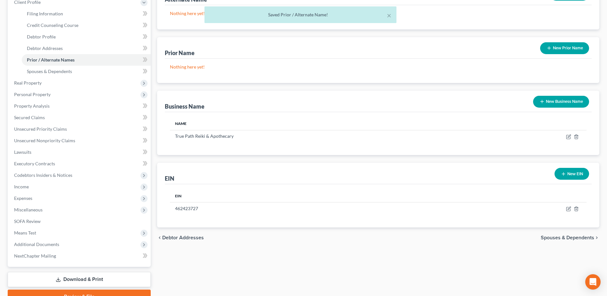
click at [554, 101] on button "New Business Name" at bounding box center [561, 102] width 56 height 12
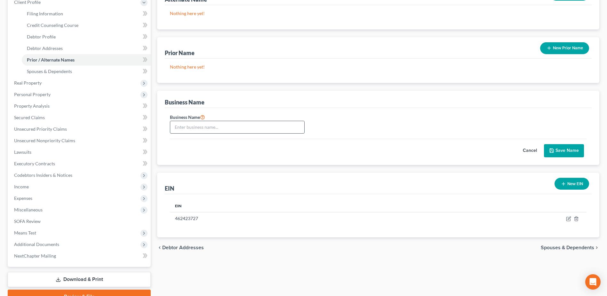
click at [199, 124] on input "text" at bounding box center [237, 127] width 134 height 12
type input "True Path Reiki"
click at [569, 149] on button "Save Name" at bounding box center [564, 150] width 40 height 13
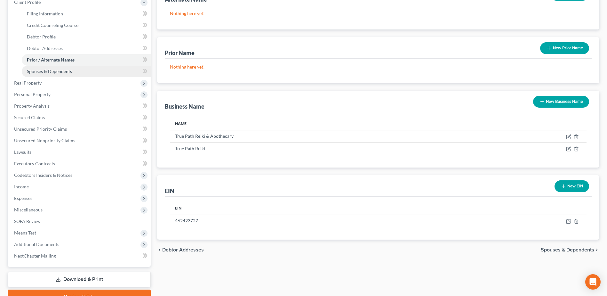
click at [57, 73] on span "Spouses & Dependents" at bounding box center [49, 71] width 45 height 5
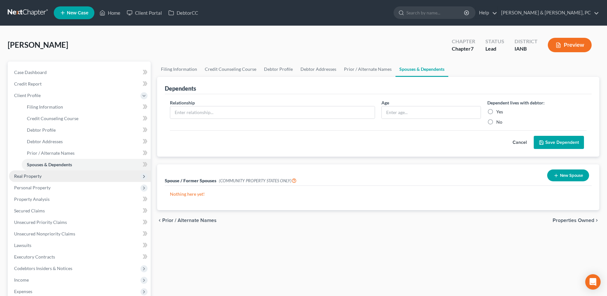
click at [55, 174] on span "Real Property" at bounding box center [80, 176] width 142 height 12
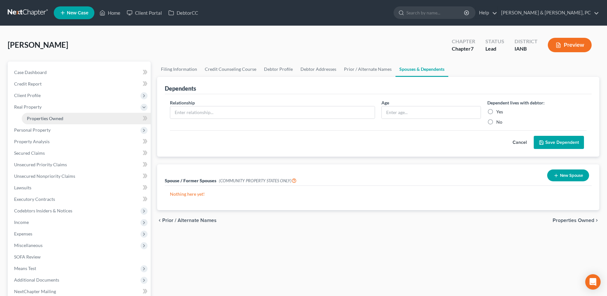
click at [49, 116] on span "Properties Owned" at bounding box center [45, 118] width 37 height 5
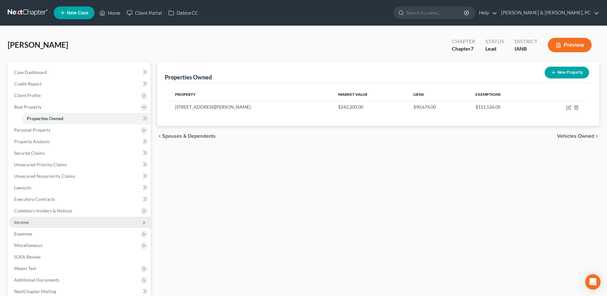
click at [34, 219] on span "Income" at bounding box center [80, 222] width 142 height 12
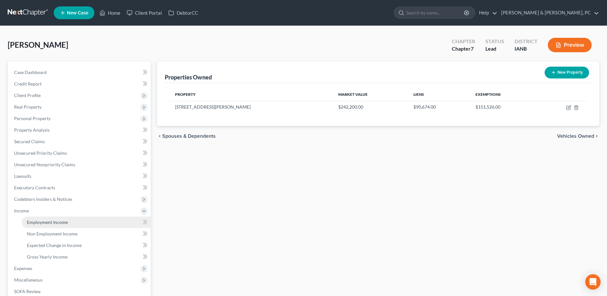
click at [37, 220] on span "Employment Income" at bounding box center [47, 221] width 41 height 5
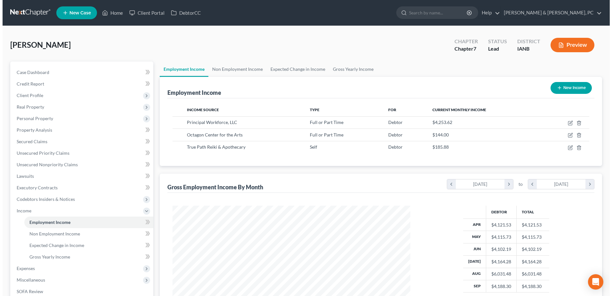
scroll to position [119, 250]
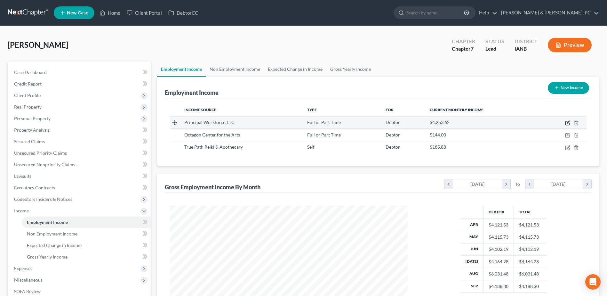
click at [569, 122] on icon "button" at bounding box center [568, 122] width 3 height 3
select select "0"
select select "16"
select select "2"
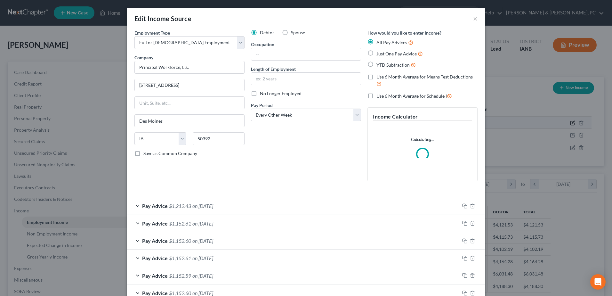
scroll to position [120, 253]
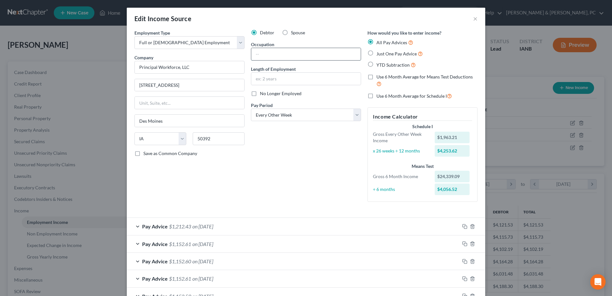
click at [256, 55] on input "text" at bounding box center [306, 54] width 110 height 12
type input "Brokerage Associate"
click at [279, 83] on input "text" at bounding box center [306, 79] width 110 height 12
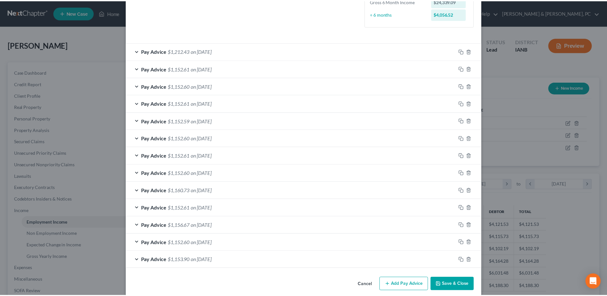
scroll to position [183, 0]
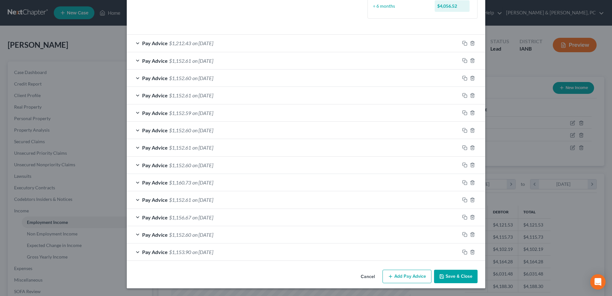
type input "3 Years"
click at [444, 278] on button "Save & Close" at bounding box center [456, 276] width 44 height 13
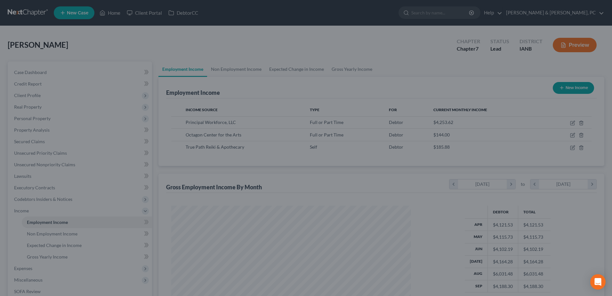
scroll to position [320101, 319970]
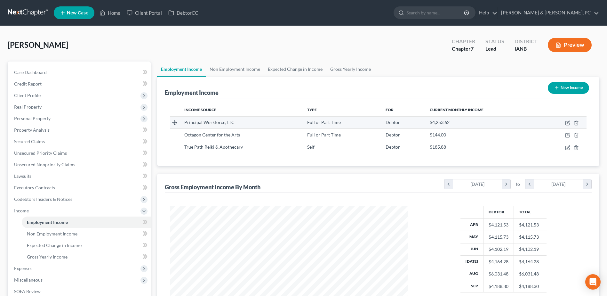
click at [569, 126] on td at bounding box center [563, 122] width 47 height 12
click at [569, 125] on icon "button" at bounding box center [568, 123] width 4 height 4
select select "0"
select select "16"
select select "2"
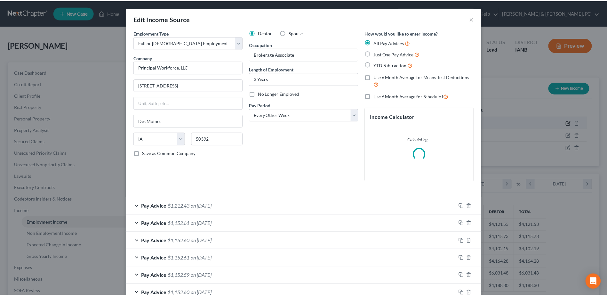
scroll to position [120, 253]
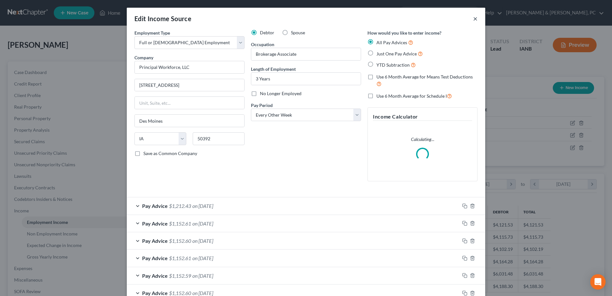
click at [474, 19] on button "×" at bounding box center [475, 19] width 4 height 8
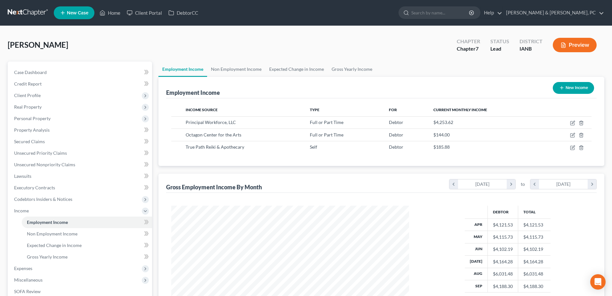
scroll to position [320101, 319970]
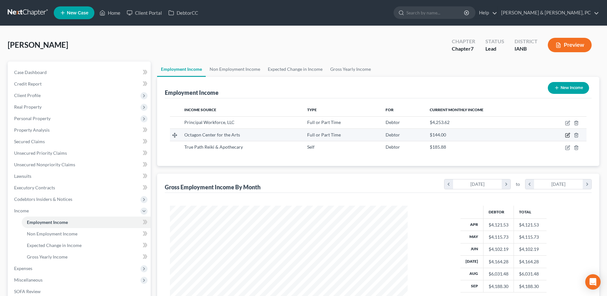
click at [567, 134] on icon "button" at bounding box center [568, 135] width 5 height 5
select select "0"
select select "16"
select select "1"
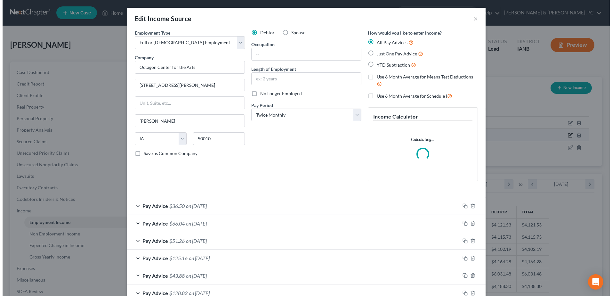
scroll to position [120, 253]
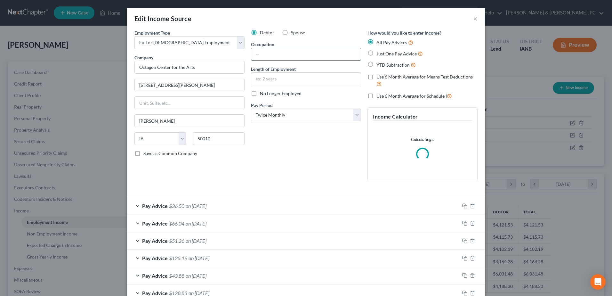
click at [277, 52] on input "text" at bounding box center [306, 54] width 110 height 12
type input "Book Keeper"
type input "4 Years"
click at [305, 176] on div "Debtor Spouse Occupation Book Keeper Length of Employment 4 Years No Longer Emp…" at bounding box center [306, 107] width 117 height 157
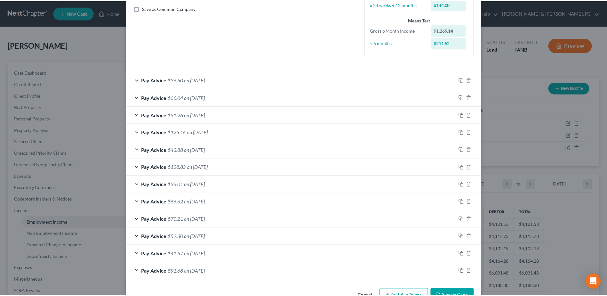
scroll to position [165, 0]
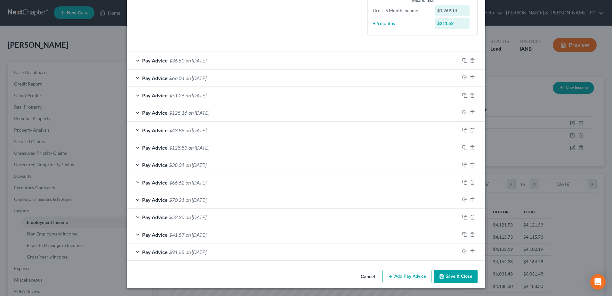
click at [456, 272] on button "Save & Close" at bounding box center [456, 276] width 44 height 13
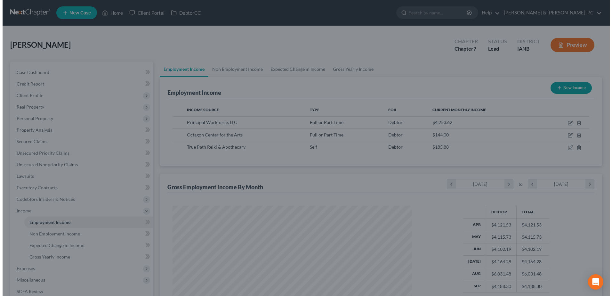
scroll to position [320101, 319970]
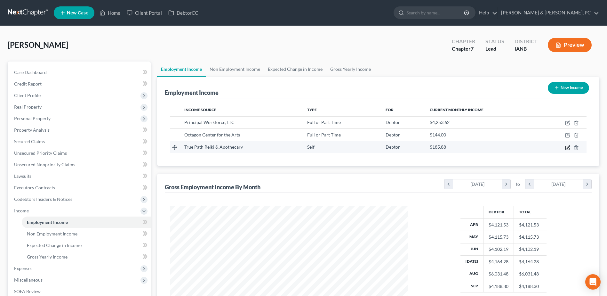
click at [566, 146] on icon "button" at bounding box center [568, 148] width 4 height 4
select select "1"
select select "0"
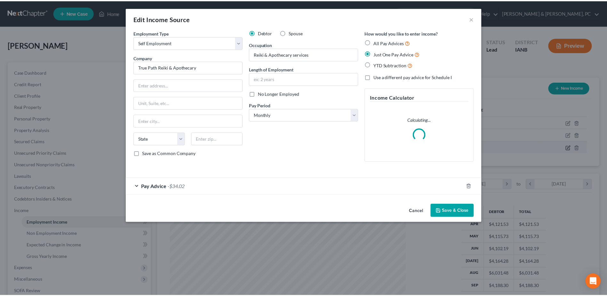
scroll to position [120, 253]
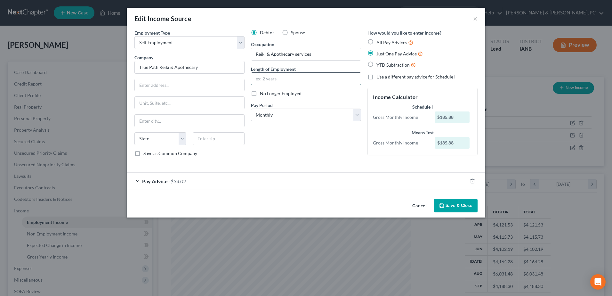
click at [289, 76] on input "text" at bounding box center [306, 79] width 110 height 12
type input "4 Years"
click at [283, 133] on div "Debtor Spouse Occupation Reiki & Apothecary services Length of Employment 4 Yea…" at bounding box center [306, 95] width 117 height 132
click at [466, 206] on button "Save & Close" at bounding box center [456, 205] width 44 height 13
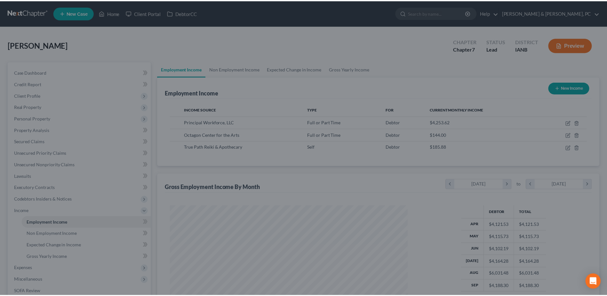
scroll to position [320101, 319970]
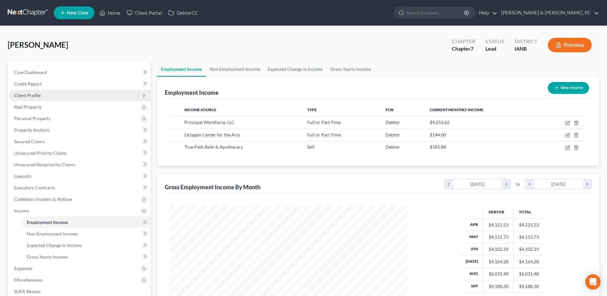
click at [38, 92] on span "Client Profile" at bounding box center [80, 96] width 142 height 12
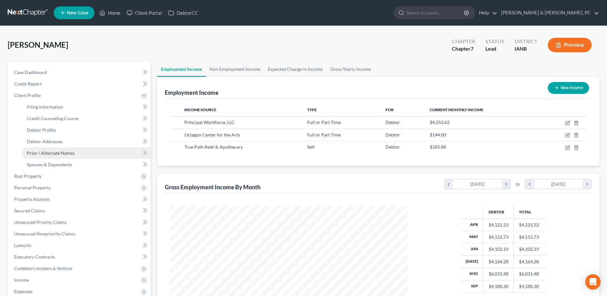
click at [53, 156] on link "Prior / Alternate Names" at bounding box center [86, 153] width 129 height 12
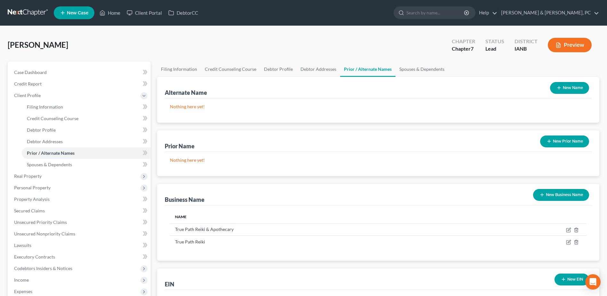
click at [566, 140] on button "New Prior Name" at bounding box center [565, 141] width 49 height 12
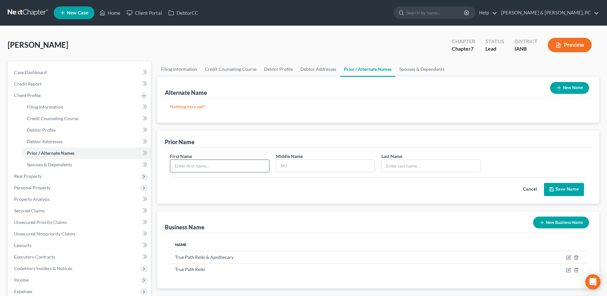
click at [196, 166] on input "text" at bounding box center [219, 166] width 99 height 12
type input "Tami"
type input "D"
type input "Bake"
click at [560, 188] on button "Save Name" at bounding box center [564, 189] width 40 height 13
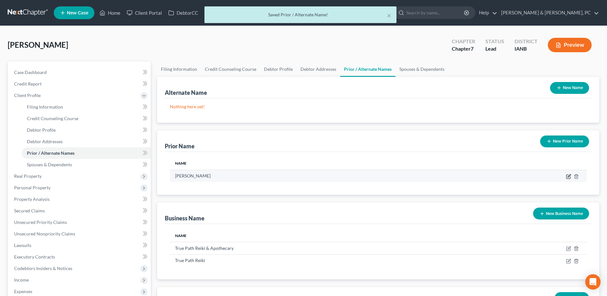
click at [568, 175] on icon "button" at bounding box center [569, 177] width 4 height 4
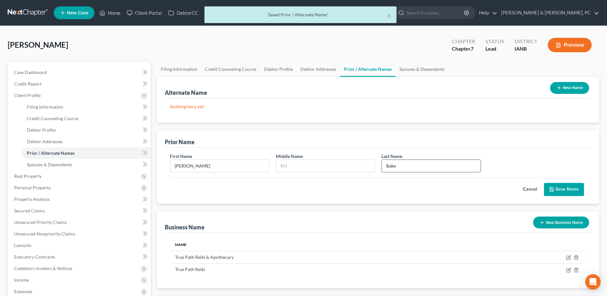
drag, startPoint x: 385, startPoint y: 165, endPoint x: 401, endPoint y: 163, distance: 15.8
click at [386, 165] on input "Bake" at bounding box center [431, 166] width 99 height 12
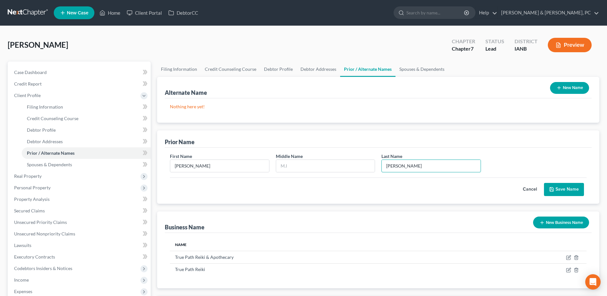
type input "Dake"
click at [570, 193] on button "Save Name" at bounding box center [564, 189] width 40 height 13
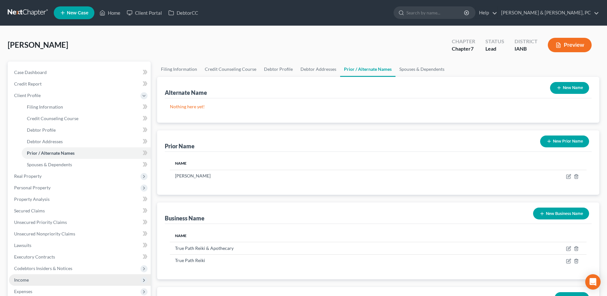
click at [32, 279] on span "Income" at bounding box center [80, 280] width 142 height 12
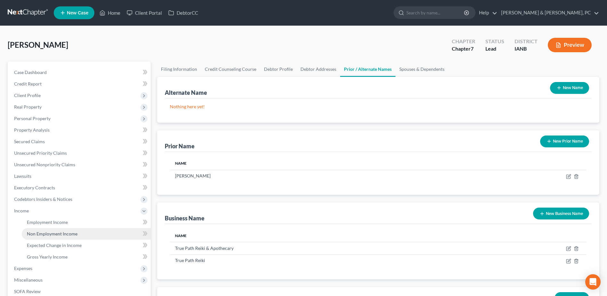
click at [40, 235] on span "Non Employment Income" at bounding box center [52, 233] width 51 height 5
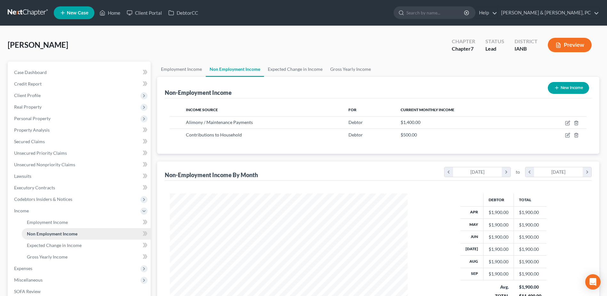
scroll to position [119, 250]
click at [24, 116] on span "Personal Property" at bounding box center [32, 118] width 37 height 5
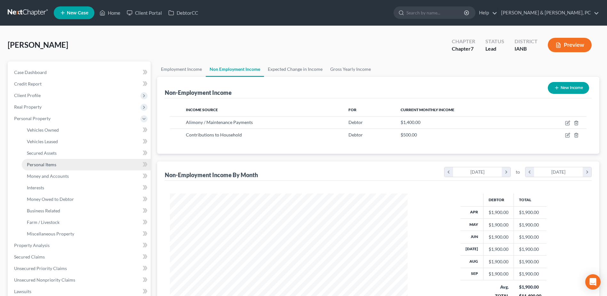
click at [63, 167] on link "Personal Items" at bounding box center [86, 165] width 129 height 12
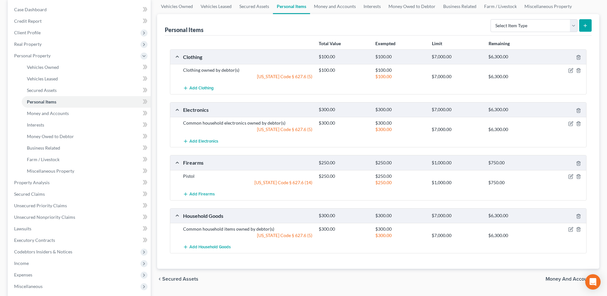
scroll to position [64, 0]
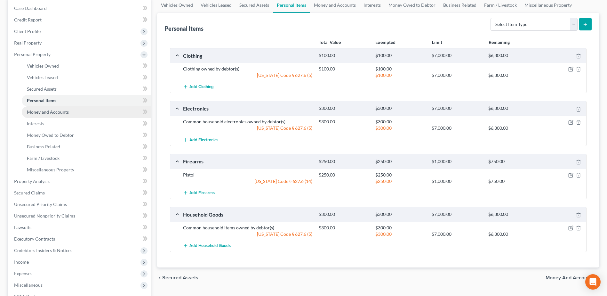
click at [43, 109] on span "Money and Accounts" at bounding box center [48, 111] width 42 height 5
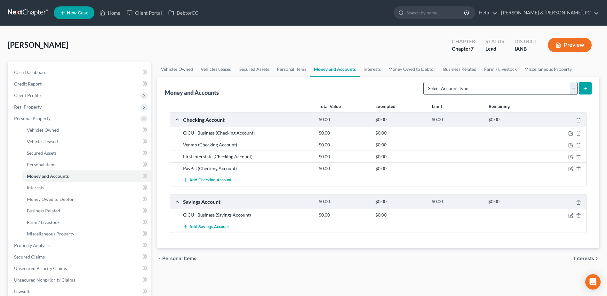
drag, startPoint x: 478, startPoint y: 100, endPoint x: 477, endPoint y: 87, distance: 13.2
click at [478, 100] on div "Total Value Exempted Limit Remaining Checking Account $0.00 $0.00 $0.00 $0.00 G…" at bounding box center [378, 173] width 427 height 150
click at [477, 86] on select "Select Account Type Brokerage (A/B: 18, SOFA: 20) Cash on Hand (A/B: 16) Certif…" at bounding box center [501, 88] width 154 height 13
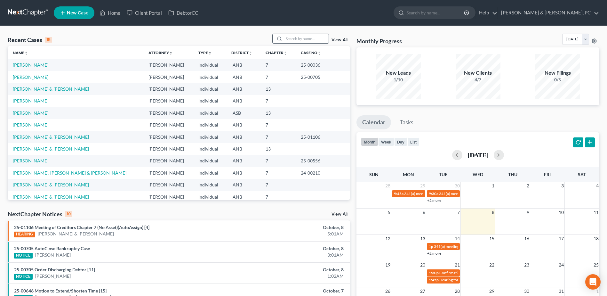
click at [301, 42] on input "search" at bounding box center [306, 38] width 45 height 9
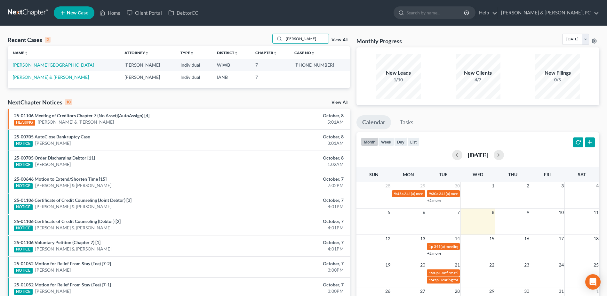
type input "murr"
click at [34, 65] on link "[PERSON_NAME][GEOGRAPHIC_DATA]" at bounding box center [53, 64] width 81 height 5
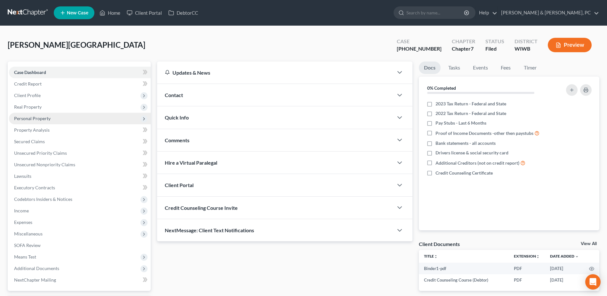
click at [47, 118] on span "Personal Property" at bounding box center [32, 118] width 37 height 5
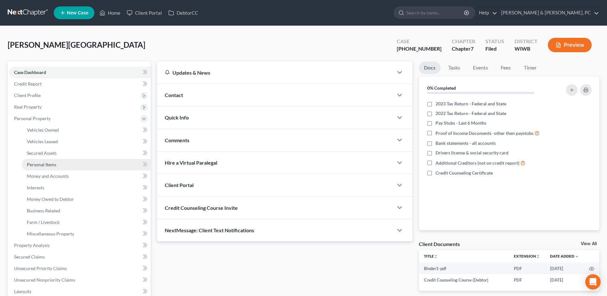
click at [48, 162] on span "Personal Items" at bounding box center [41, 164] width 29 height 5
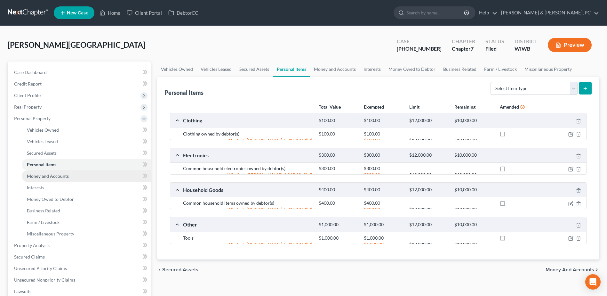
click at [49, 171] on link "Money and Accounts" at bounding box center [86, 176] width 129 height 12
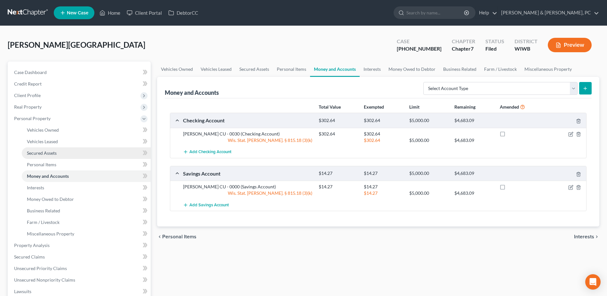
click at [52, 155] on span "Secured Assets" at bounding box center [42, 152] width 30 height 5
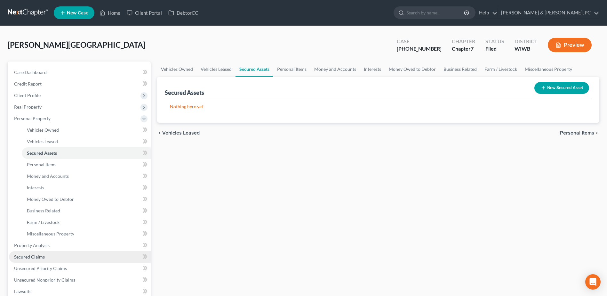
click at [45, 257] on link "Secured Claims" at bounding box center [80, 257] width 142 height 12
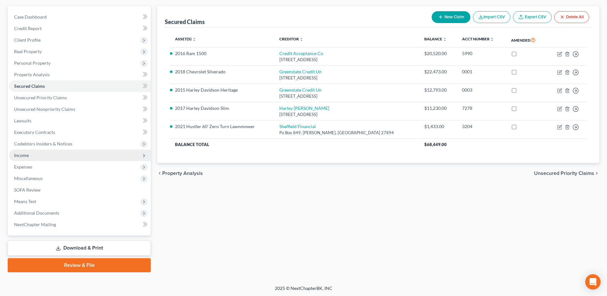
scroll to position [56, 0]
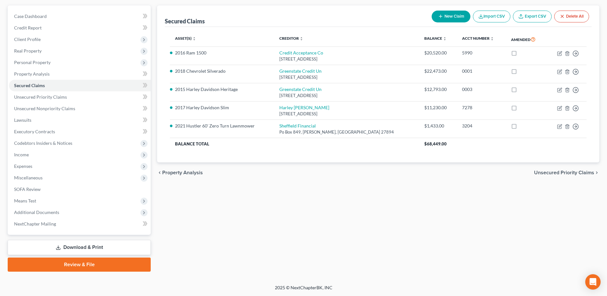
click at [103, 248] on link "Download & Print" at bounding box center [79, 247] width 143 height 15
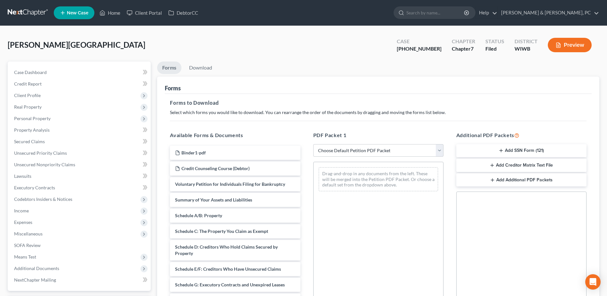
click at [398, 158] on div "PDF Packet 1 Choose Default Petition PDF Packet Complete Bankruptcy Petition (a…" at bounding box center [378, 234] width 143 height 217
drag, startPoint x: 398, startPoint y: 154, endPoint x: 396, endPoint y: 158, distance: 4.3
click at [398, 154] on select "Choose Default Petition PDF Packet Complete Bankruptcy Petition (all forms and …" at bounding box center [378, 150] width 130 height 13
select select "0"
click at [313, 144] on select "Choose Default Petition PDF Packet Complete Bankruptcy Petition (all forms and …" at bounding box center [378, 150] width 130 height 13
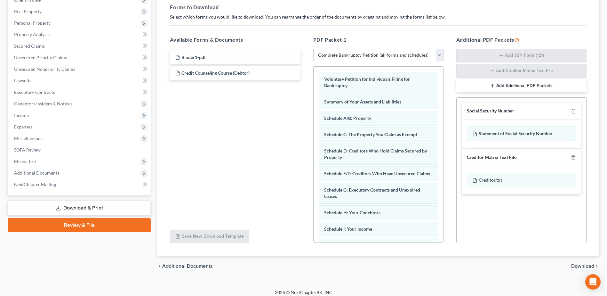
scroll to position [100, 0]
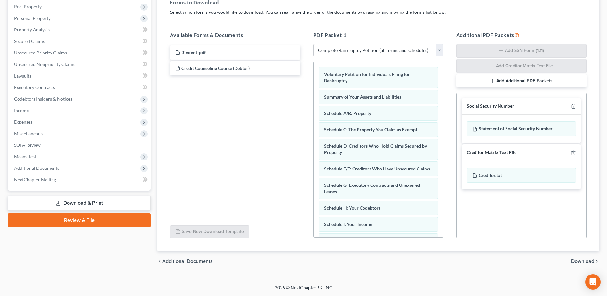
click at [592, 262] on span "Download" at bounding box center [583, 261] width 23 height 5
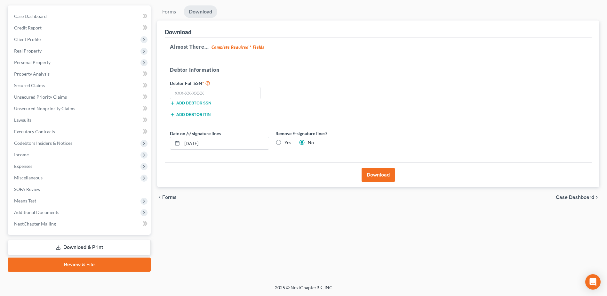
scroll to position [56, 0]
click at [214, 94] on input "text" at bounding box center [215, 93] width 91 height 13
paste input "394-86-2020"
type input "394-86-2020"
click at [391, 173] on button "Download" at bounding box center [378, 175] width 33 height 14
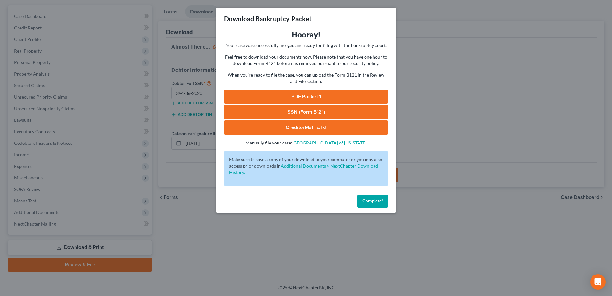
click at [318, 98] on link "PDF Packet 1" at bounding box center [306, 97] width 164 height 14
click at [382, 201] on span "Complete!" at bounding box center [372, 200] width 20 height 5
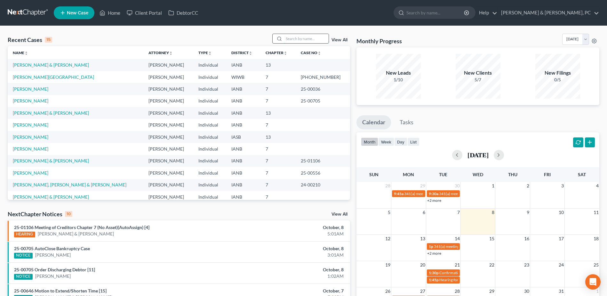
click at [306, 38] on input "search" at bounding box center [306, 38] width 45 height 9
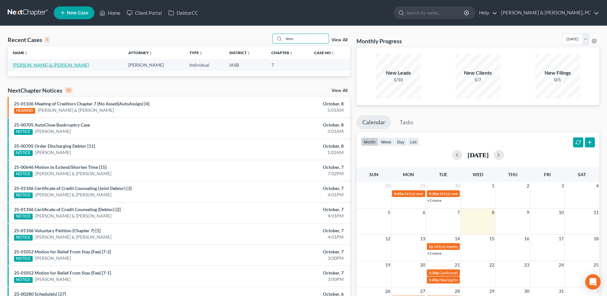
type input "teno"
click at [23, 67] on link "[PERSON_NAME] & [PERSON_NAME]" at bounding box center [51, 64] width 76 height 5
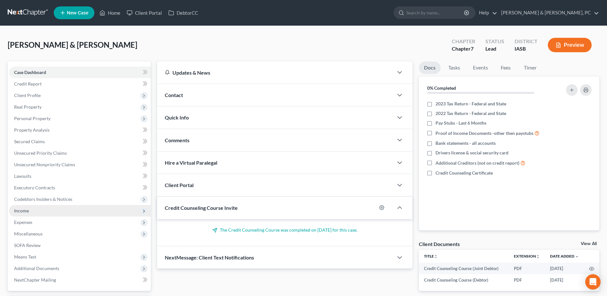
click at [32, 212] on span "Income" at bounding box center [80, 211] width 142 height 12
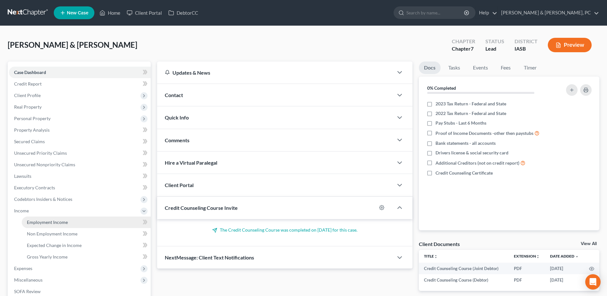
click at [34, 220] on span "Employment Income" at bounding box center [47, 221] width 41 height 5
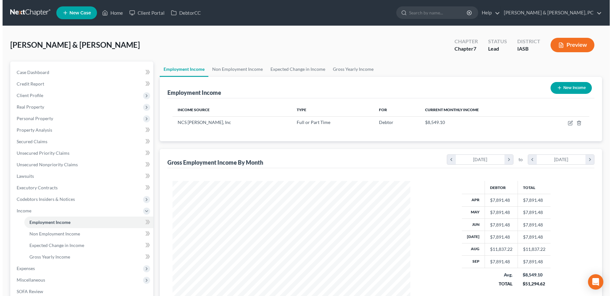
scroll to position [119, 250]
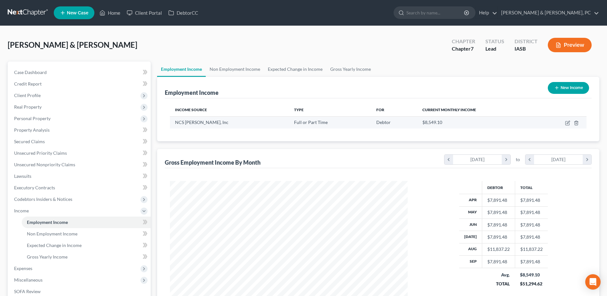
click at [572, 123] on td at bounding box center [562, 122] width 50 height 12
click at [569, 123] on icon "button" at bounding box center [568, 122] width 3 height 3
select select "0"
select select "7"
select select "2"
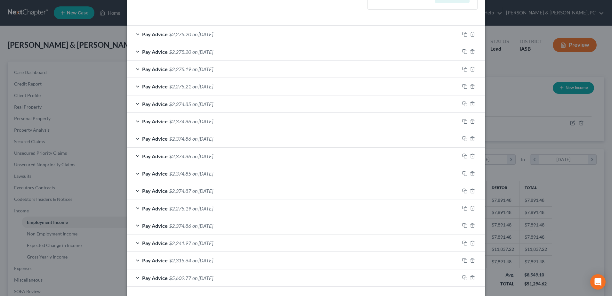
scroll to position [213, 0]
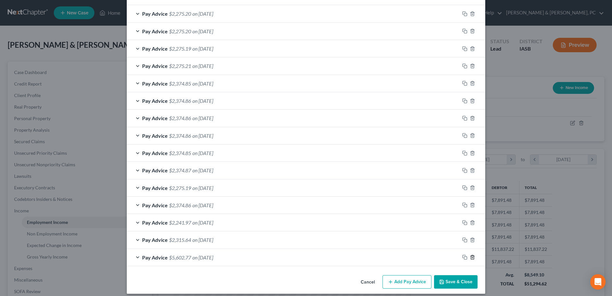
click at [471, 257] on icon "button" at bounding box center [472, 257] width 5 height 5
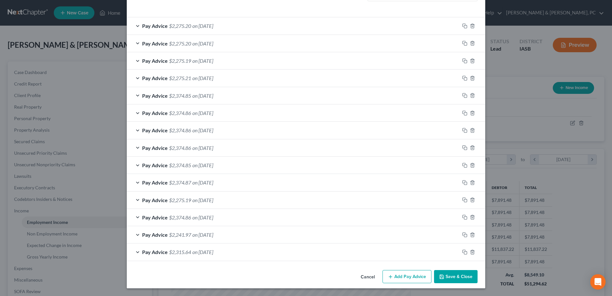
scroll to position [200, 0]
click at [471, 257] on div at bounding box center [473, 252] width 26 height 10
click at [472, 252] on icon "button" at bounding box center [472, 251] width 5 height 5
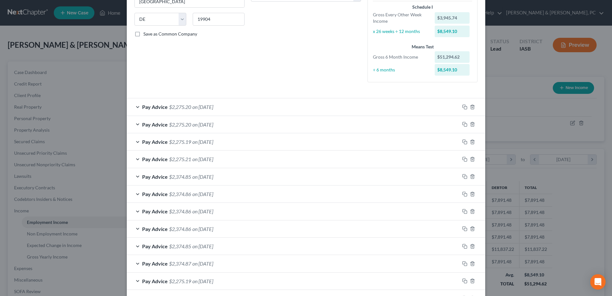
scroll to position [119, 0]
click at [253, 106] on div "Pay Advice $2,275.20 on [DATE]" at bounding box center [293, 107] width 333 height 17
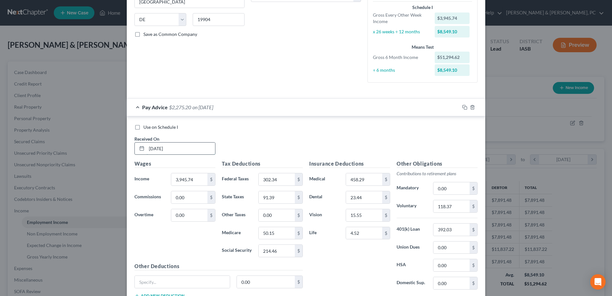
click at [159, 149] on input "[DATE]" at bounding box center [181, 148] width 69 height 12
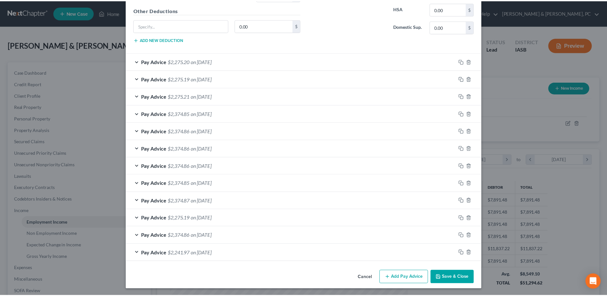
scroll to position [376, 0]
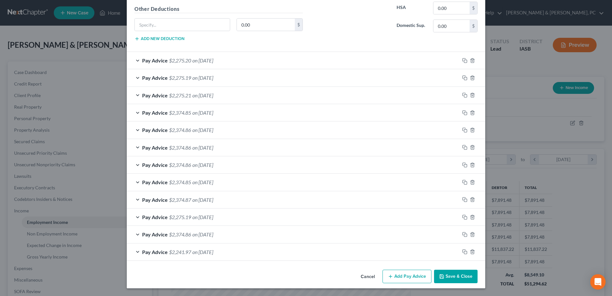
type input "[DATE]"
click at [457, 277] on button "Save & Close" at bounding box center [456, 276] width 44 height 13
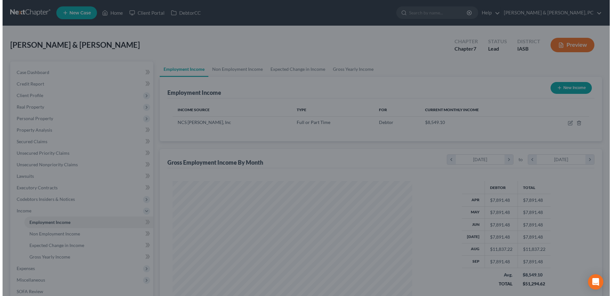
scroll to position [320101, 319970]
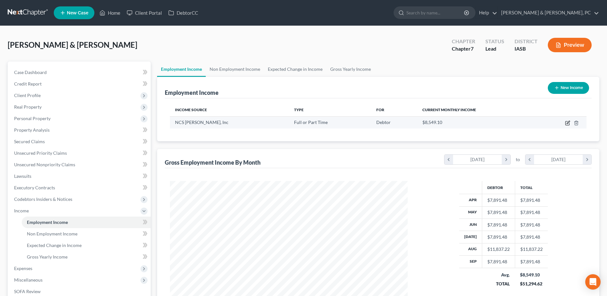
click at [566, 122] on icon "button" at bounding box center [568, 122] width 5 height 5
select select "0"
select select "7"
select select "2"
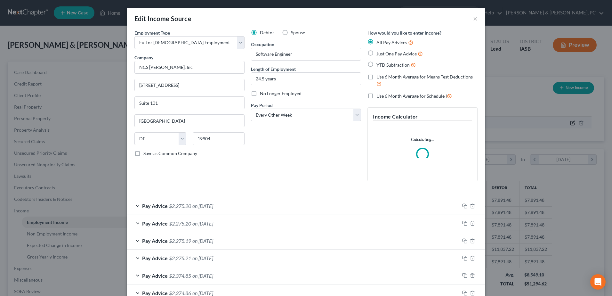
scroll to position [120, 253]
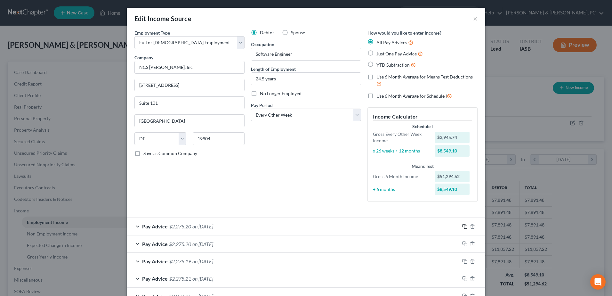
click at [462, 226] on icon "button" at bounding box center [464, 226] width 5 height 5
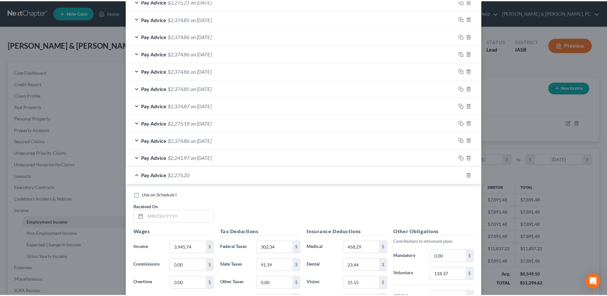
scroll to position [384, 0]
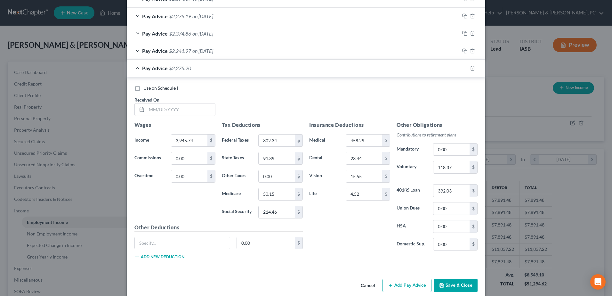
click at [166, 118] on div "Use on Schedule I Received On *" at bounding box center [306, 103] width 350 height 36
click at [165, 109] on input "text" at bounding box center [181, 109] width 69 height 12
type input "[DATE]"
click at [459, 284] on button "Save & Close" at bounding box center [456, 285] width 44 height 13
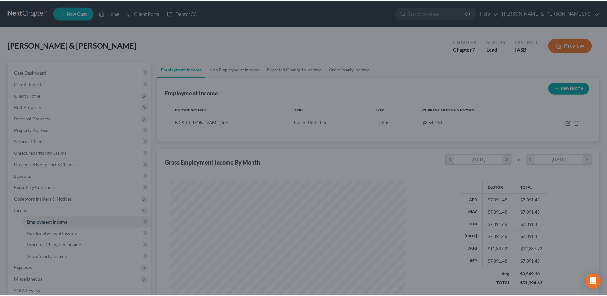
scroll to position [320101, 319970]
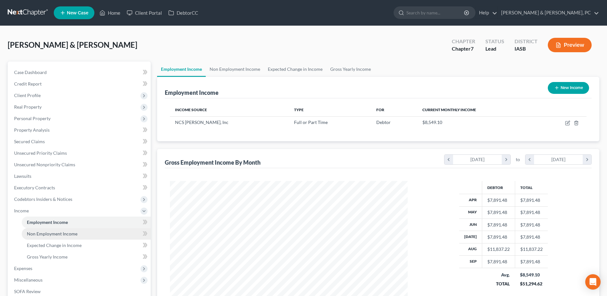
click at [71, 229] on link "Non Employment Income" at bounding box center [86, 234] width 129 height 12
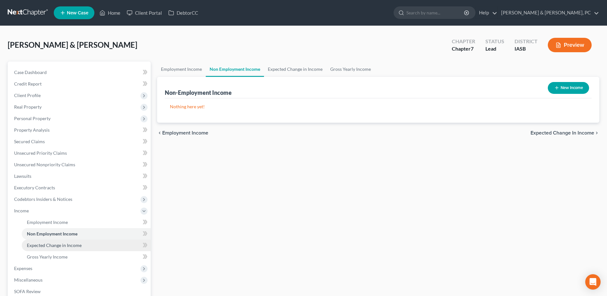
click at [75, 241] on link "Expected Change in Income" at bounding box center [86, 246] width 129 height 12
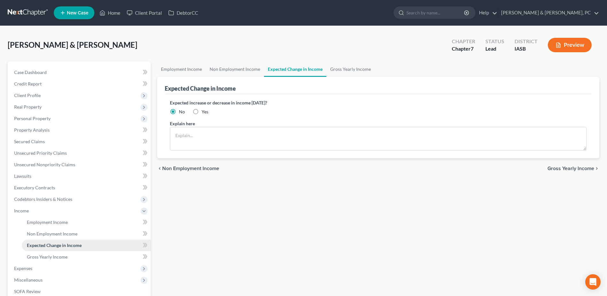
click at [74, 250] on link "Expected Change in Income" at bounding box center [86, 246] width 129 height 12
click at [74, 254] on link "Gross Yearly Income" at bounding box center [86, 257] width 129 height 12
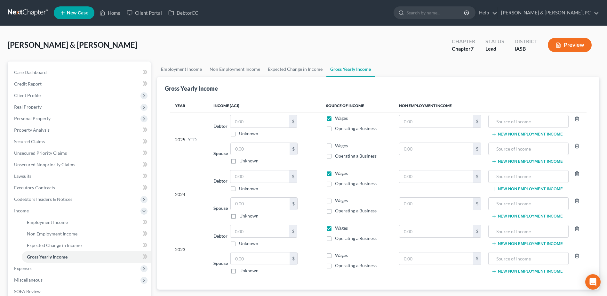
click at [245, 271] on label "Unknown" at bounding box center [249, 270] width 19 height 6
click at [245, 271] on input "Unknown" at bounding box center [244, 269] width 4 height 4
checkbox input "true"
type input "0.00"
click at [250, 232] on input "text" at bounding box center [260, 231] width 59 height 12
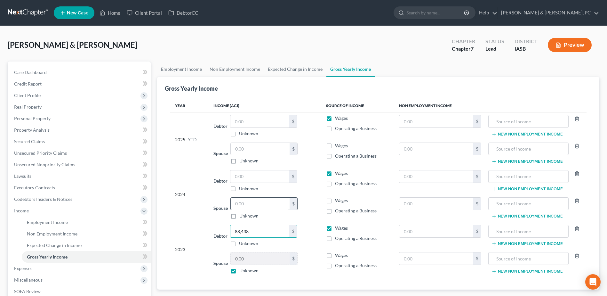
type input "88,438"
click at [250, 203] on input "text" at bounding box center [260, 204] width 59 height 12
click at [246, 214] on label "Unknown" at bounding box center [249, 216] width 19 height 6
click at [246, 214] on input "Unknown" at bounding box center [244, 215] width 4 height 4
checkbox input "true"
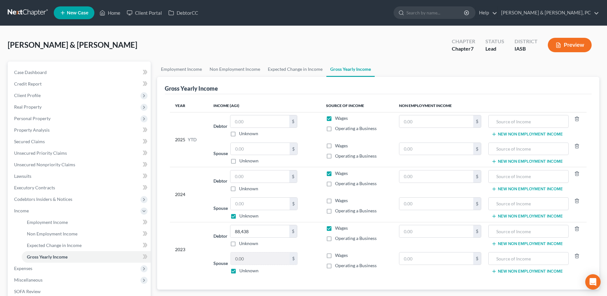
type input "0.00"
click at [250, 173] on input "text" at bounding box center [260, 176] width 59 height 12
type input "96,110"
click at [252, 150] on input "text" at bounding box center [260, 149] width 59 height 12
click at [243, 162] on label "Unknown" at bounding box center [249, 161] width 19 height 6
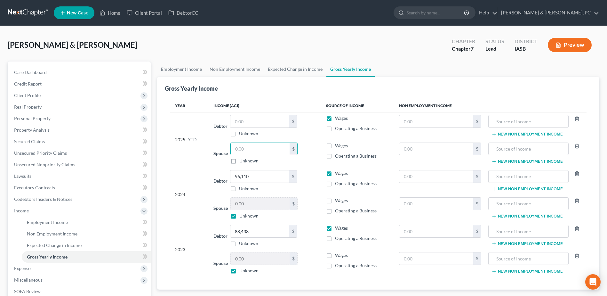
click at [243, 162] on input "Unknown" at bounding box center [244, 160] width 4 height 4
checkbox input "true"
type input "0.00"
click at [258, 121] on input "text" at bounding box center [260, 121] width 59 height 12
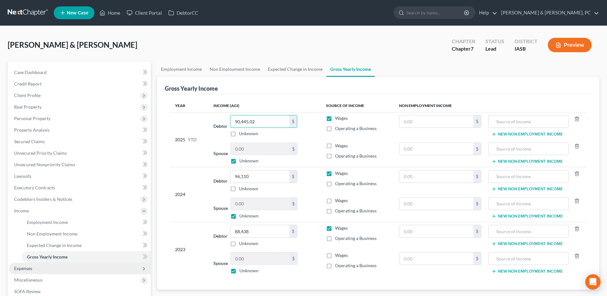
type input "90,445.02"
click at [40, 269] on span "Expenses" at bounding box center [80, 269] width 142 height 12
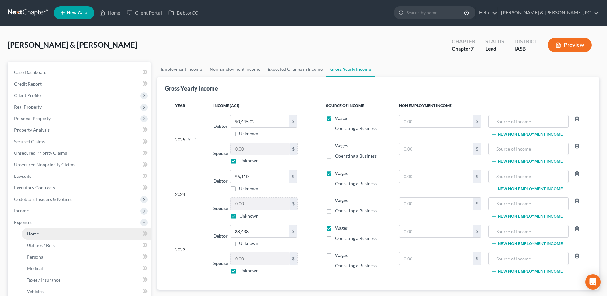
click at [44, 231] on link "Home" at bounding box center [86, 234] width 129 height 12
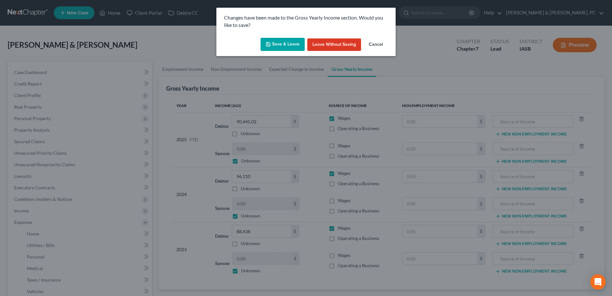
click at [280, 49] on button "Save & Leave" at bounding box center [283, 44] width 44 height 13
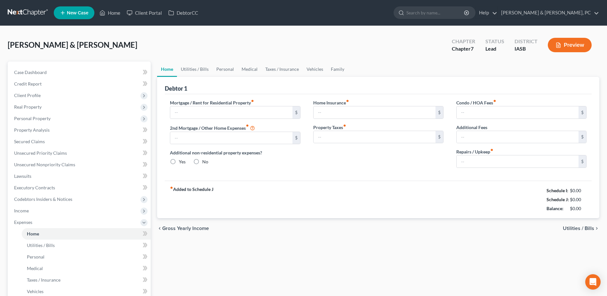
type input "2,700.00"
type input "0.00"
radio input "true"
type input "0.00"
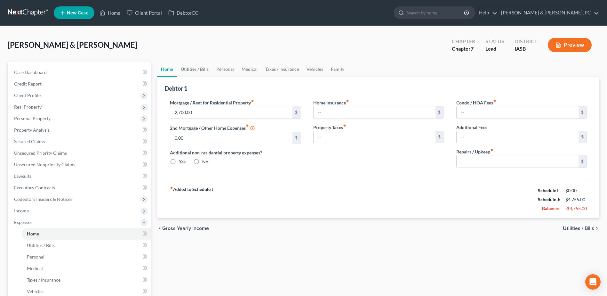
type input "0.00"
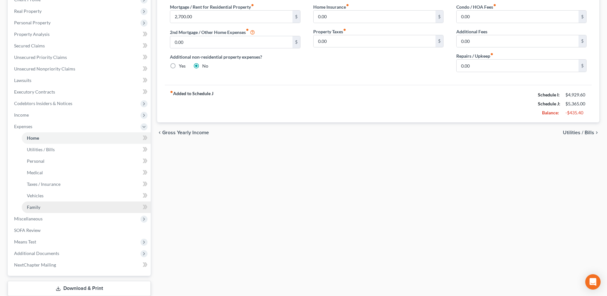
scroll to position [96, 0]
click at [44, 216] on span "Miscellaneous" at bounding box center [80, 219] width 142 height 12
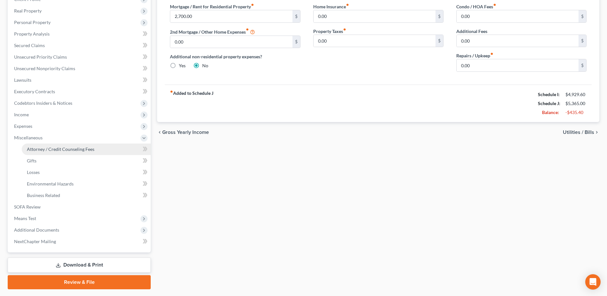
click at [56, 151] on span "Attorney / Credit Counseling Fees" at bounding box center [61, 148] width 68 height 5
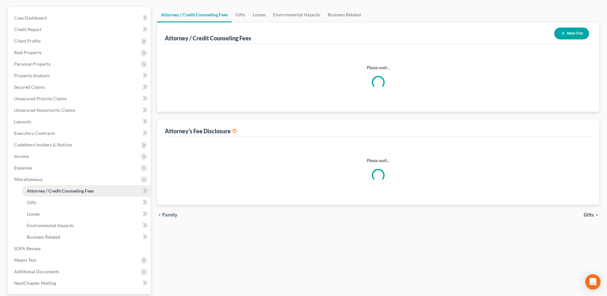
select select "0"
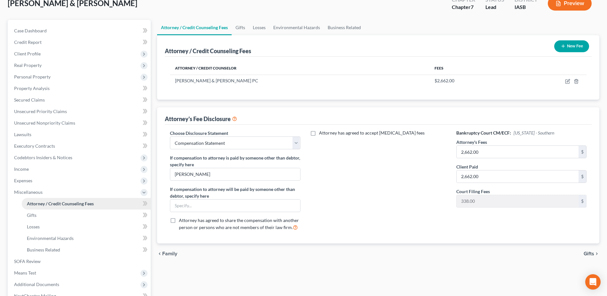
scroll to position [64, 0]
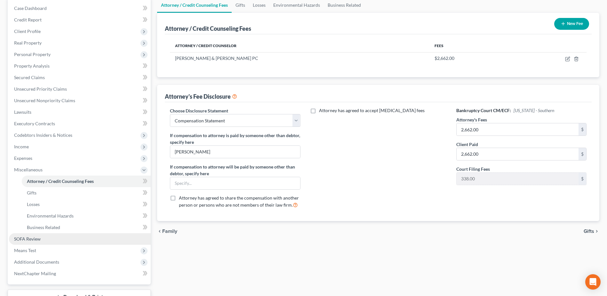
click at [35, 237] on span "SOFA Review" at bounding box center [27, 238] width 27 height 5
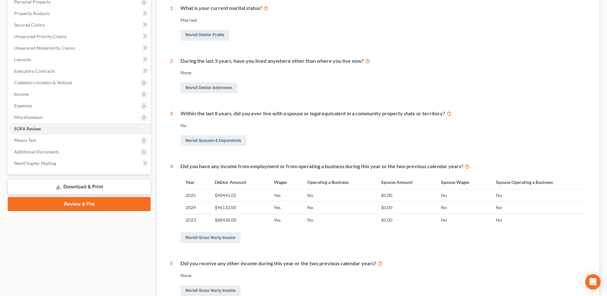
scroll to position [128, 0]
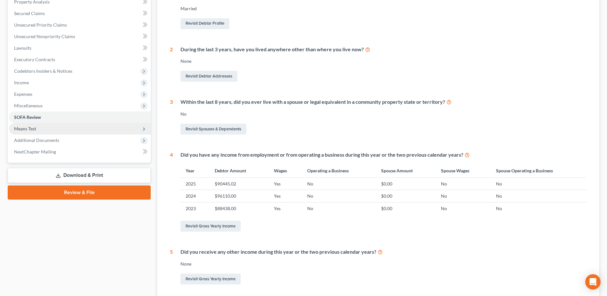
click at [37, 131] on span "Means Test" at bounding box center [80, 129] width 142 height 12
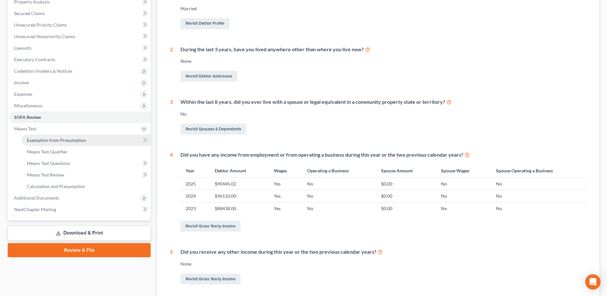
click at [50, 142] on span "Exemption from Presumption" at bounding box center [56, 139] width 59 height 5
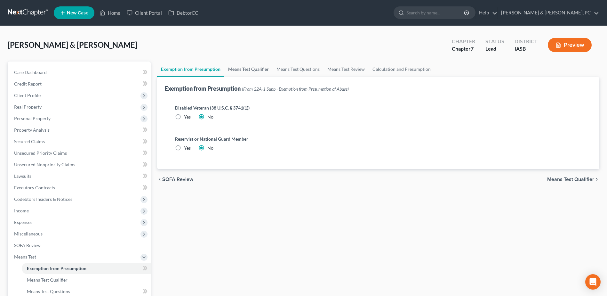
click at [254, 68] on link "Means Test Qualifier" at bounding box center [248, 68] width 48 height 15
